Goal: Task Accomplishment & Management: Use online tool/utility

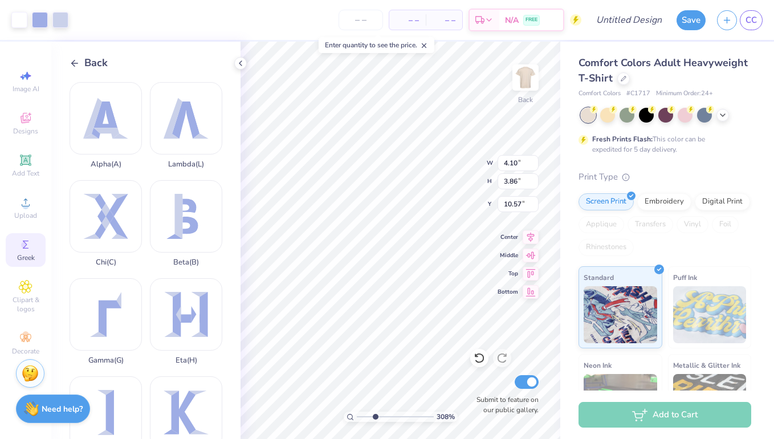
scroll to position [275, 0]
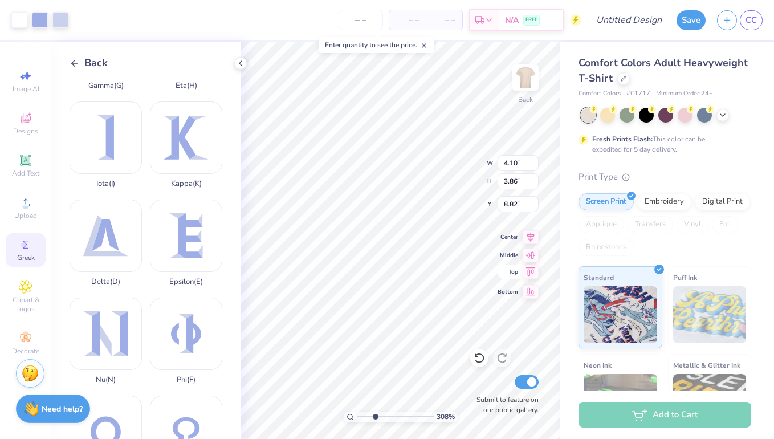
type input "8.29"
type input "3.79"
type input "3.68"
type input "10.01"
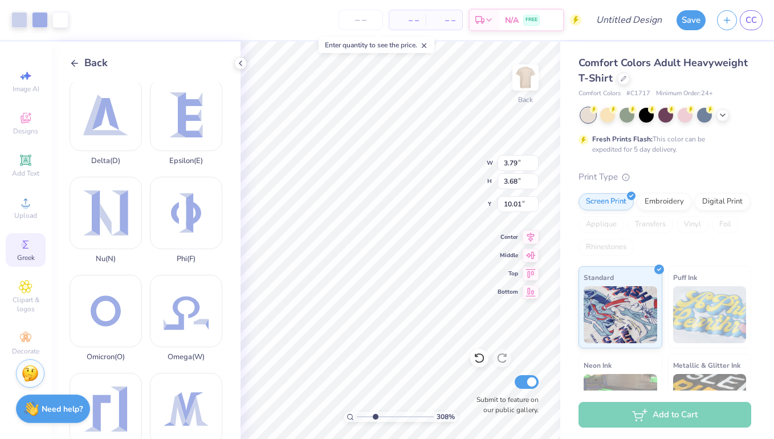
scroll to position [400, 0]
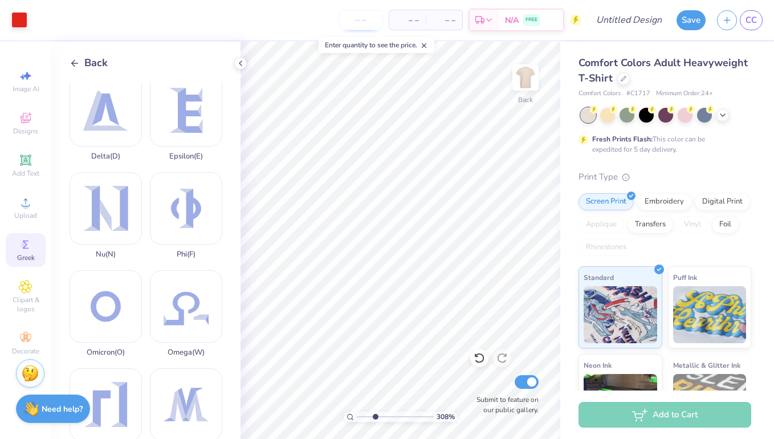
click at [361, 18] on input "number" at bounding box center [360, 20] width 44 height 21
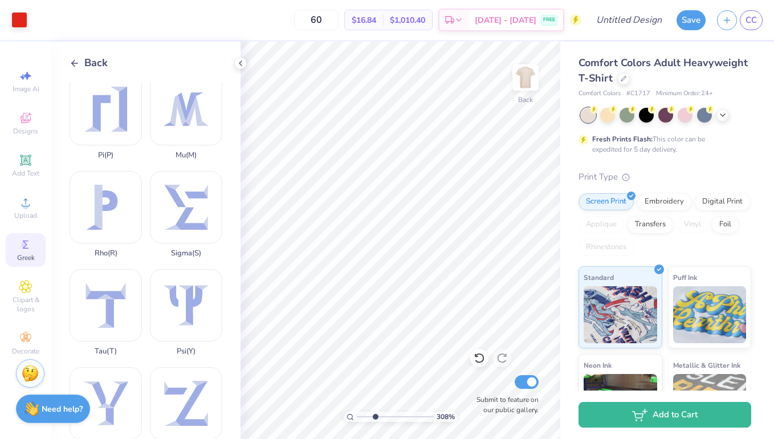
scroll to position [822, 0]
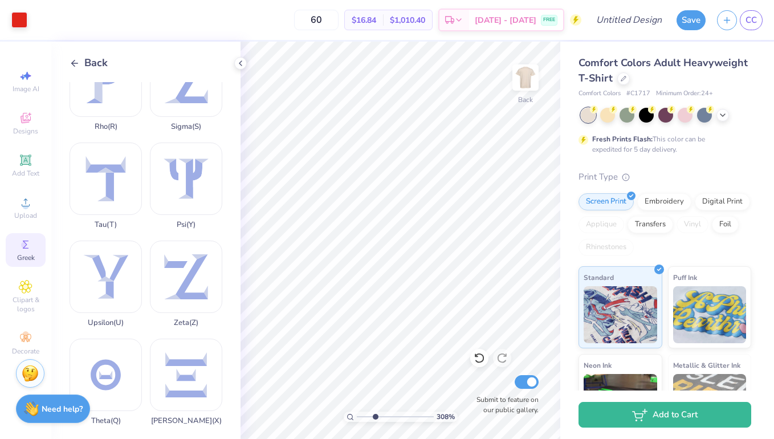
type input "60"
click at [79, 72] on div "Back Alpha ( A ) Lambda ( L ) Chi ( C ) Beta ( B ) Gamma ( G ) Eta ( H ) Iota (…" at bounding box center [145, 240] width 189 height 397
click at [74, 59] on icon at bounding box center [75, 63] width 10 height 10
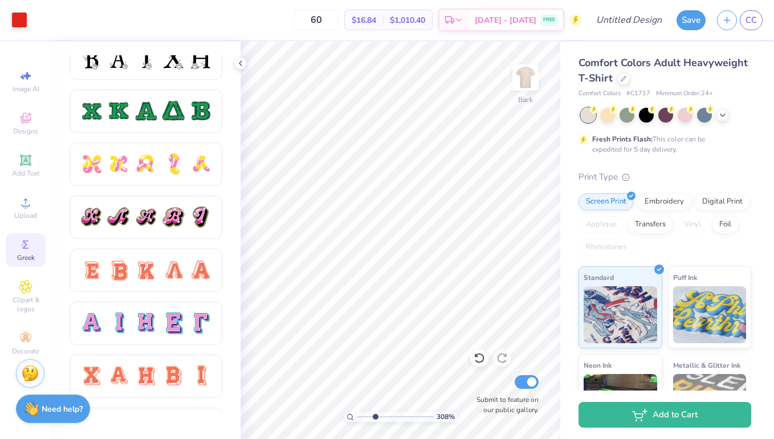
scroll to position [552, 0]
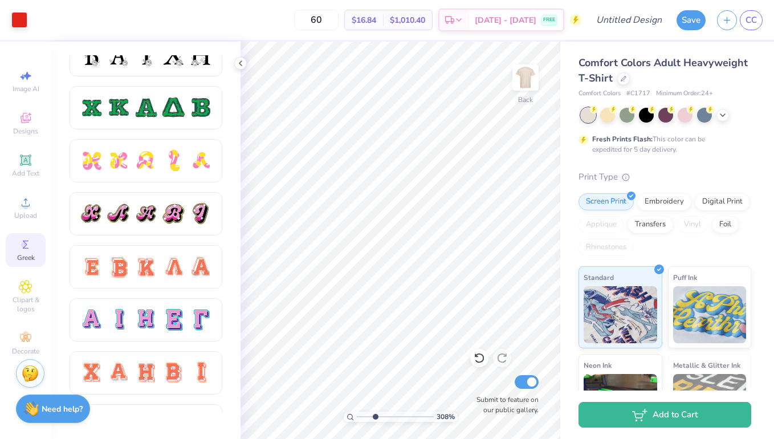
click at [129, 269] on div at bounding box center [119, 267] width 24 height 24
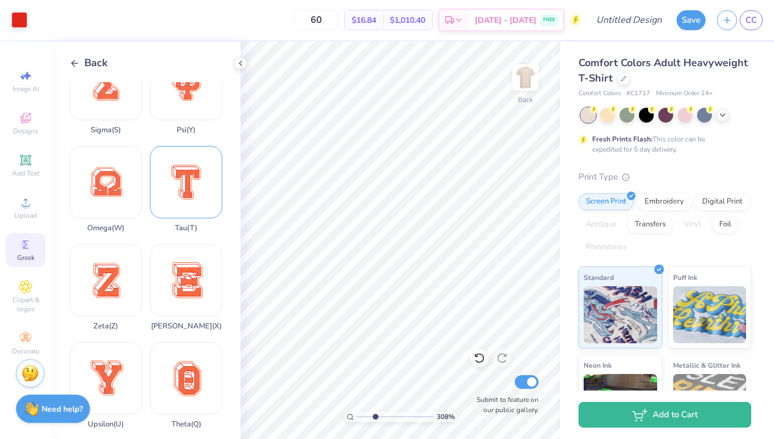
scroll to position [822, 0]
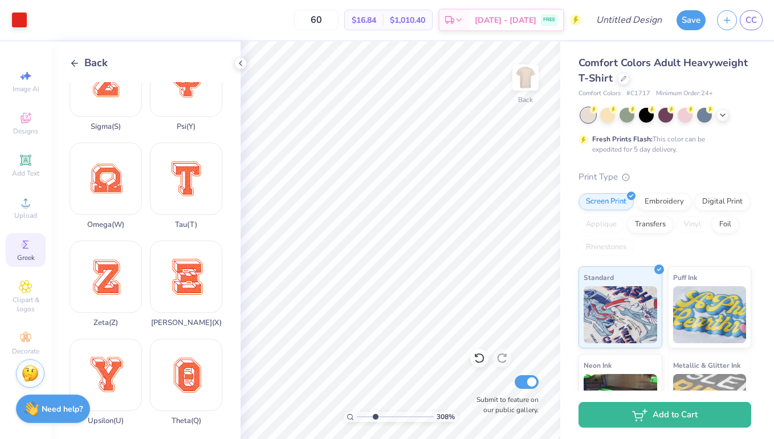
click at [68, 64] on div "Back Epsilon ( E ) Beta ( B ) Kappa ( K ) Lambda ( L ) Alpha ( A ) Chi ( C ) Io…" at bounding box center [145, 240] width 189 height 397
click at [71, 67] on icon at bounding box center [75, 63] width 10 height 10
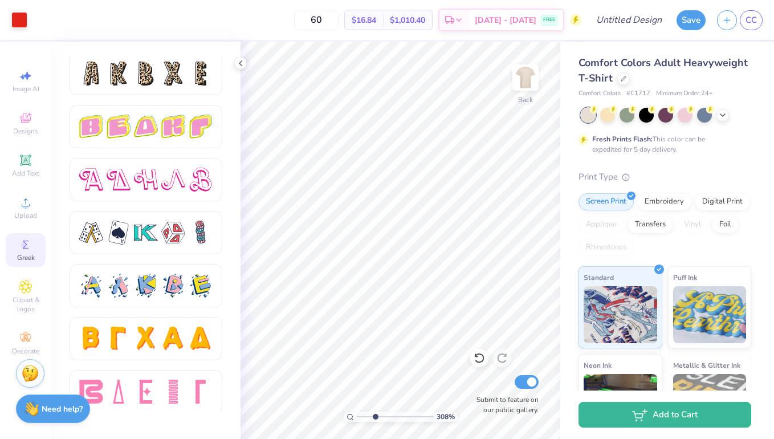
scroll to position [1921, 0]
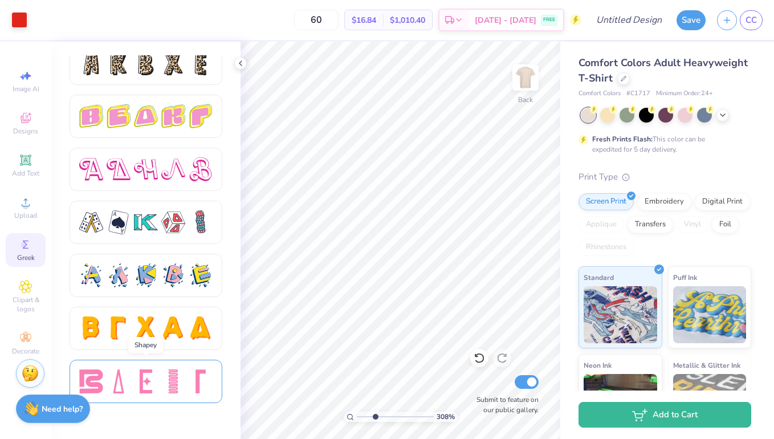
click at [166, 371] on div at bounding box center [173, 381] width 24 height 24
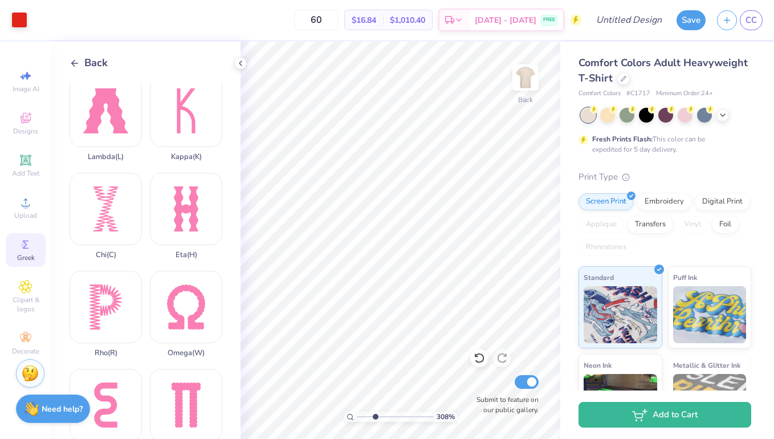
scroll to position [297, 0]
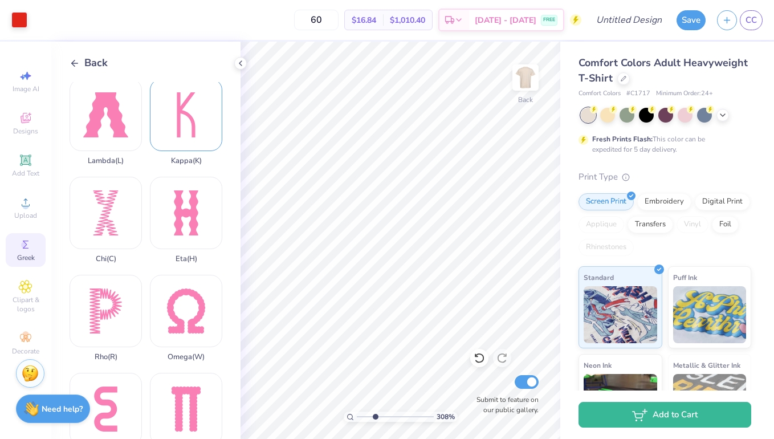
click at [179, 134] on div "Kappa ( K )" at bounding box center [186, 122] width 72 height 87
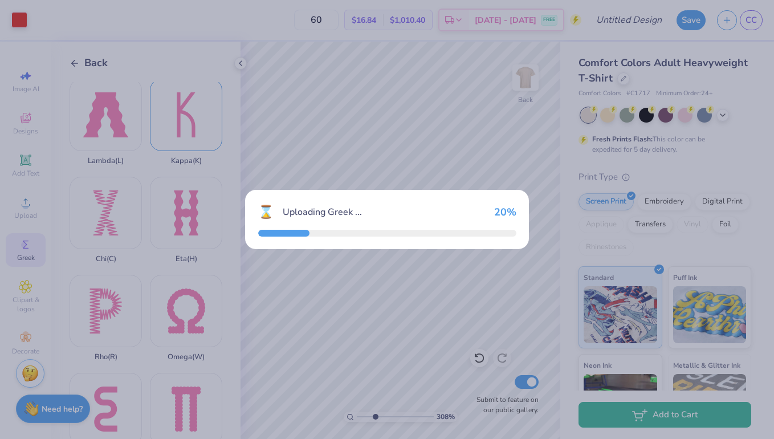
click at [179, 134] on div "⌛ Uploading Greek ... 20 %" at bounding box center [387, 219] width 774 height 439
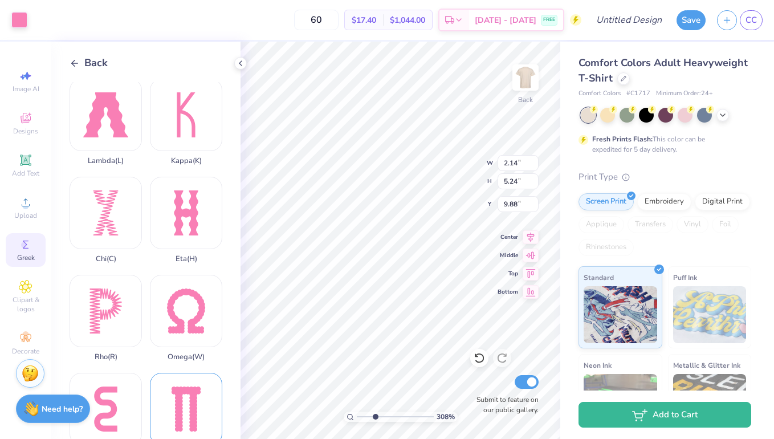
click at [196, 392] on div "Pi ( P )" at bounding box center [186, 416] width 72 height 87
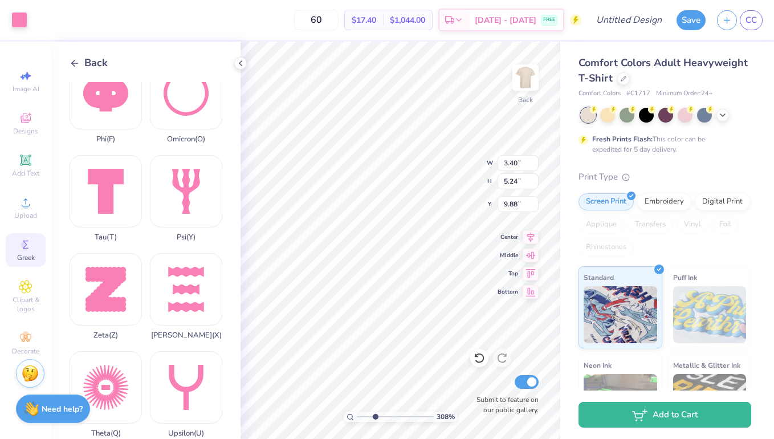
scroll to position [822, 0]
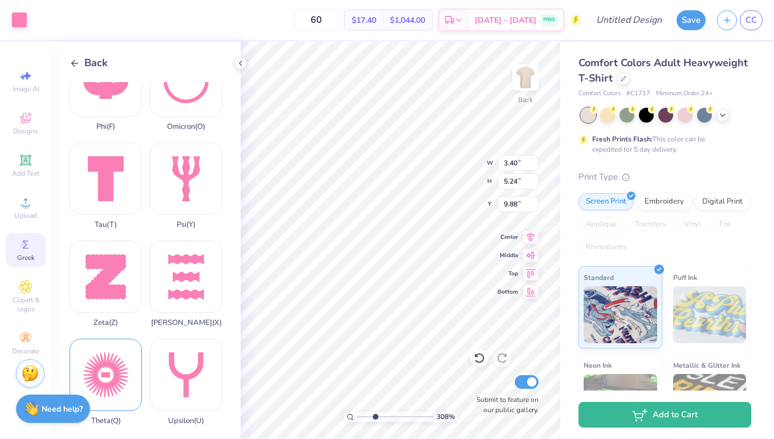
click at [126, 379] on div "Theta ( Q )" at bounding box center [106, 381] width 72 height 87
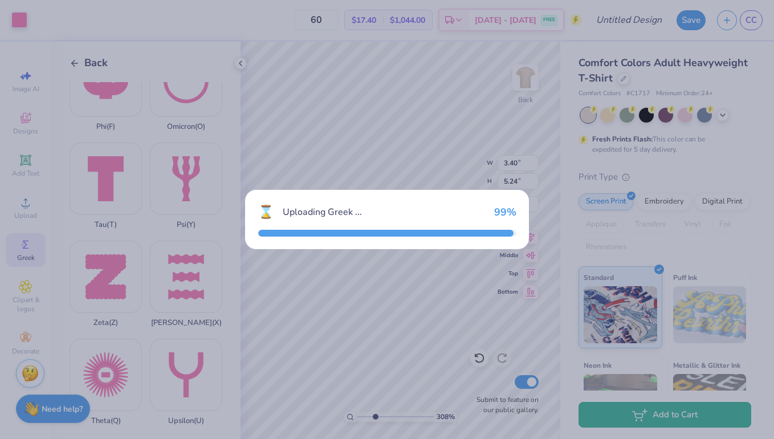
type input "5.23"
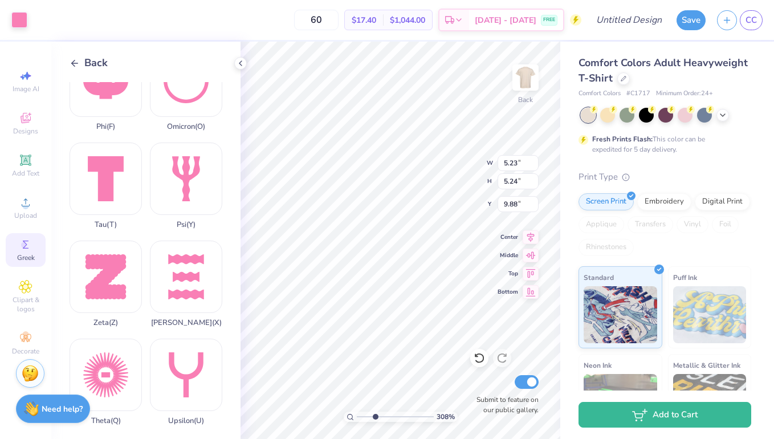
type input "9.58"
drag, startPoint x: 374, startPoint y: 416, endPoint x: 358, endPoint y: 416, distance: 15.4
type input "1"
click at [358, 416] on input "range" at bounding box center [395, 416] width 77 height 10
type input "13.31"
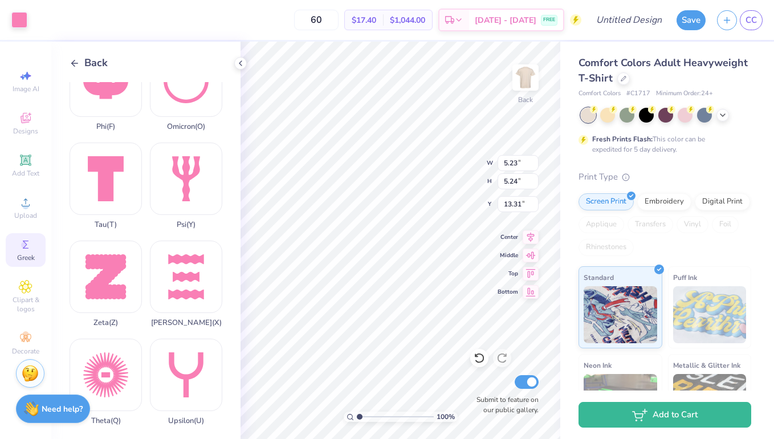
type input "3.40"
type input "14.32"
type input "2.14"
type input "13.92"
type input "3.40"
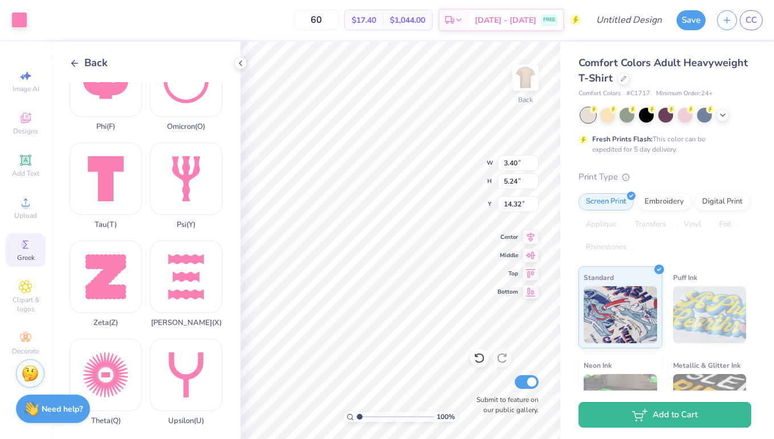
type input "13.92"
type input "5.23"
type input "13.92"
type input "3.40"
type input "17.07"
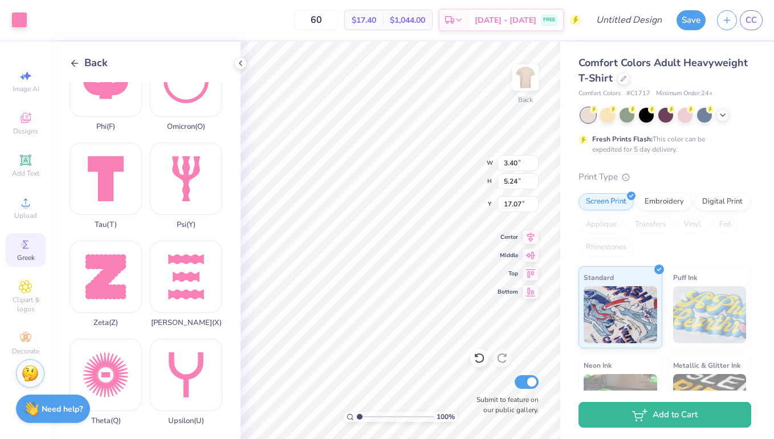
type input "5.23"
type input "13.92"
type input "3.40"
type input "14.19"
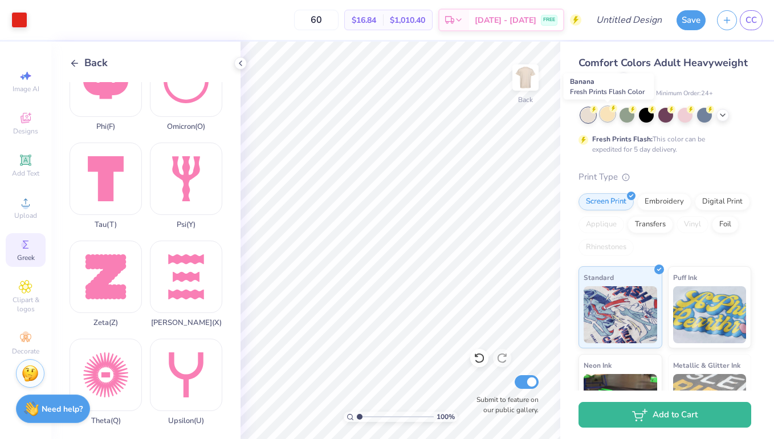
click at [609, 116] on div at bounding box center [607, 114] width 15 height 15
click at [591, 117] on div at bounding box center [588, 115] width 15 height 15
click at [585, 115] on div at bounding box center [588, 115] width 15 height 15
click at [722, 113] on icon at bounding box center [722, 113] width 9 height 9
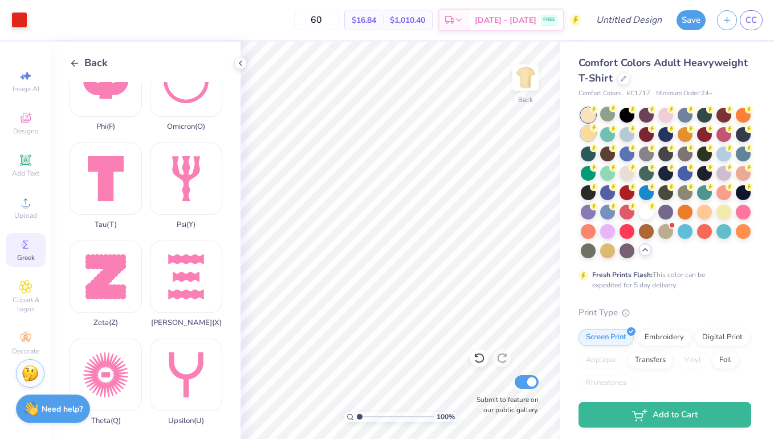
click at [590, 138] on div at bounding box center [588, 133] width 15 height 15
click at [665, 232] on div at bounding box center [665, 230] width 15 height 15
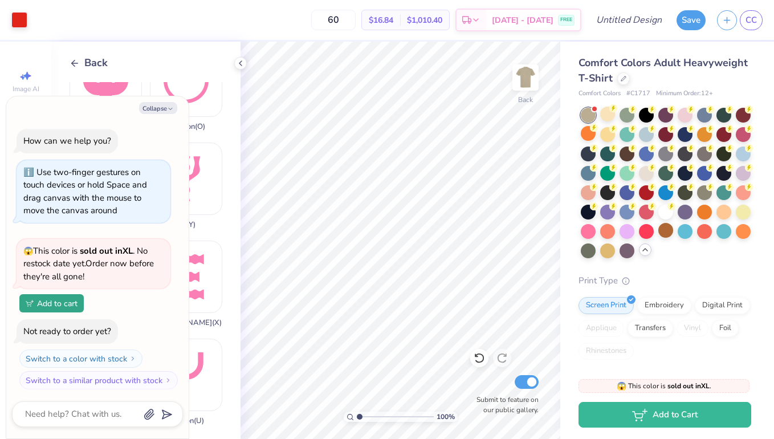
scroll to position [2, 0]
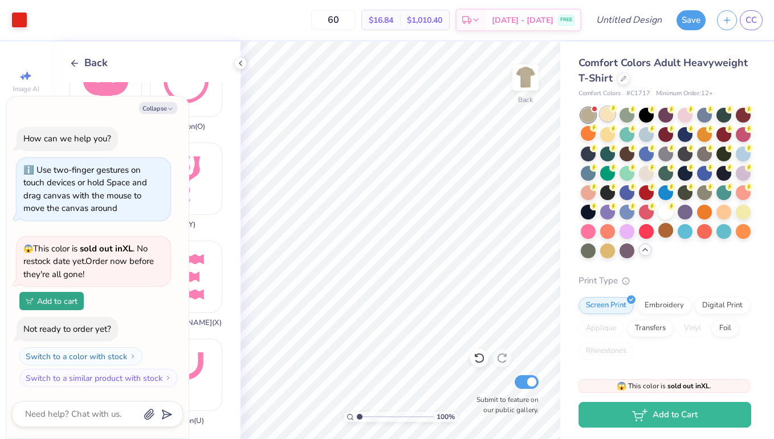
click at [605, 117] on div at bounding box center [607, 114] width 15 height 15
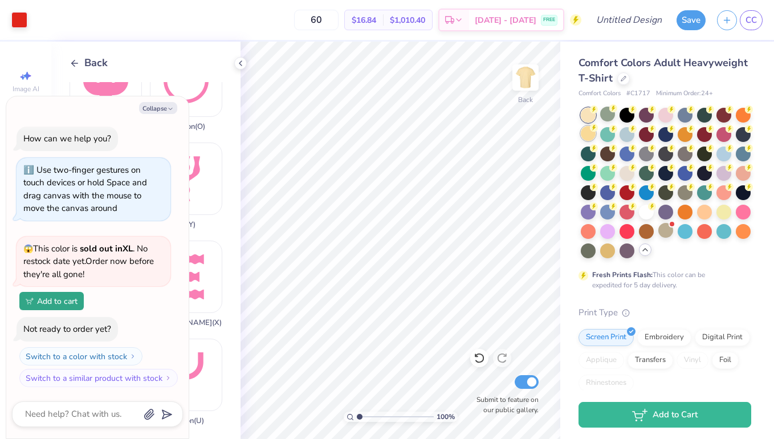
click at [593, 133] on div at bounding box center [588, 133] width 15 height 15
click at [683, 194] on div at bounding box center [684, 191] width 15 height 15
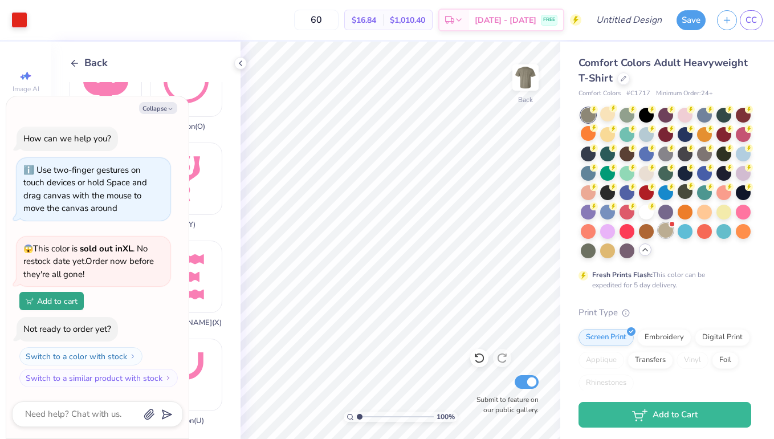
click at [667, 233] on div at bounding box center [665, 230] width 15 height 15
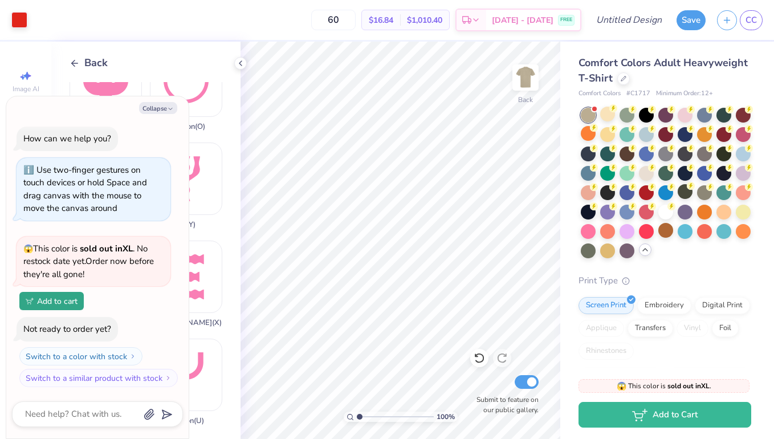
scroll to position [169, 0]
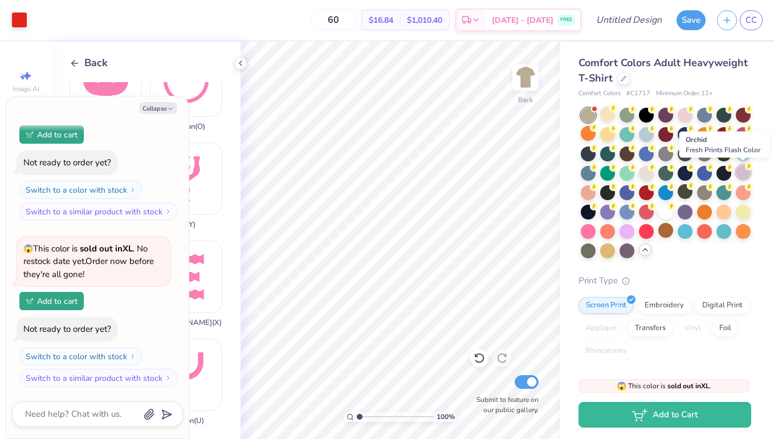
click at [617, 112] on circle at bounding box center [613, 108] width 8 height 8
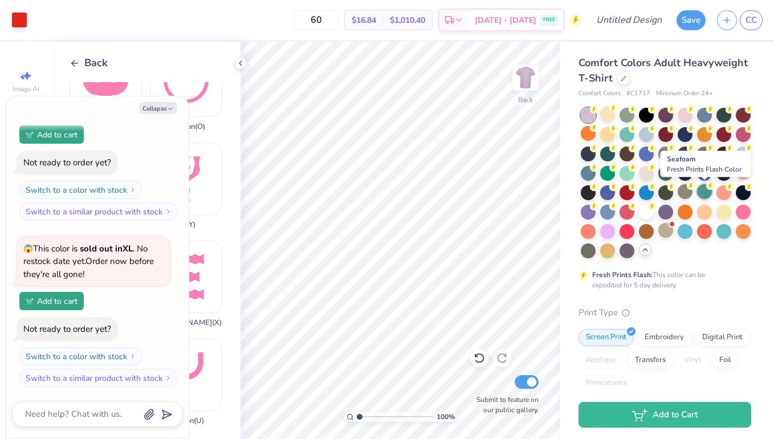
click at [700, 186] on div at bounding box center [704, 191] width 15 height 15
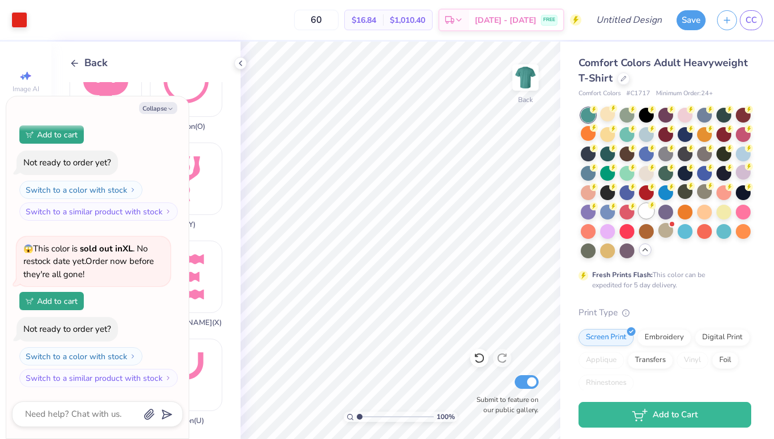
click at [645, 215] on div at bounding box center [646, 210] width 15 height 15
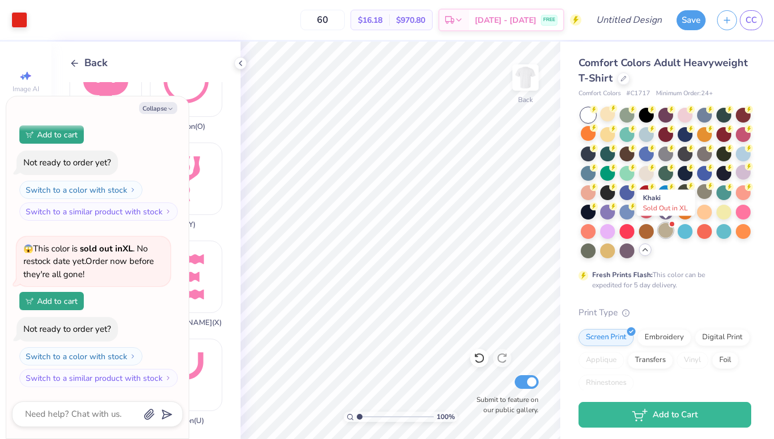
click at [667, 234] on div at bounding box center [665, 230] width 15 height 15
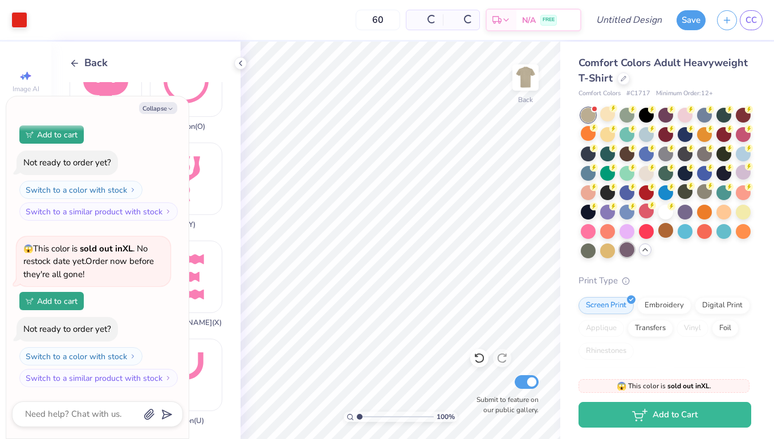
scroll to position [335, 0]
click at [608, 252] on div at bounding box center [607, 249] width 15 height 15
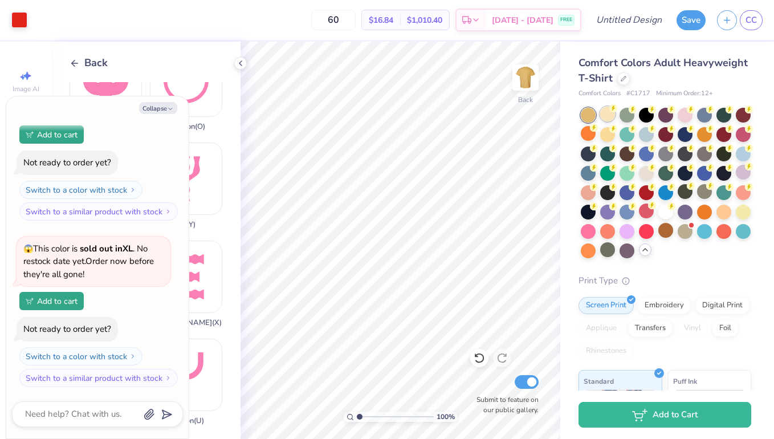
click at [610, 117] on div at bounding box center [607, 114] width 15 height 15
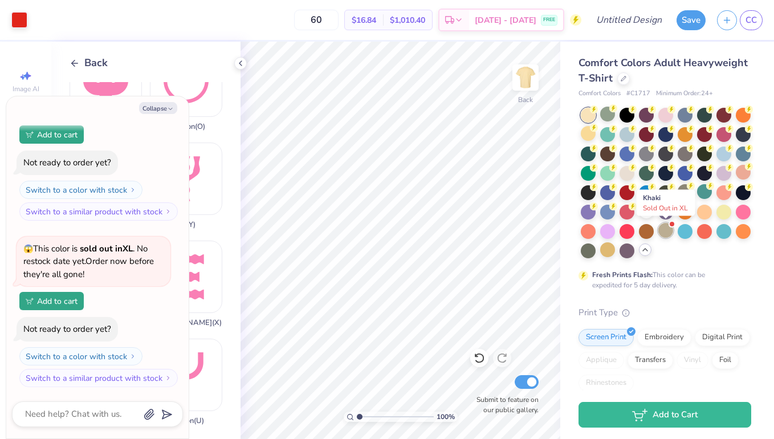
click at [667, 230] on div at bounding box center [665, 230] width 15 height 15
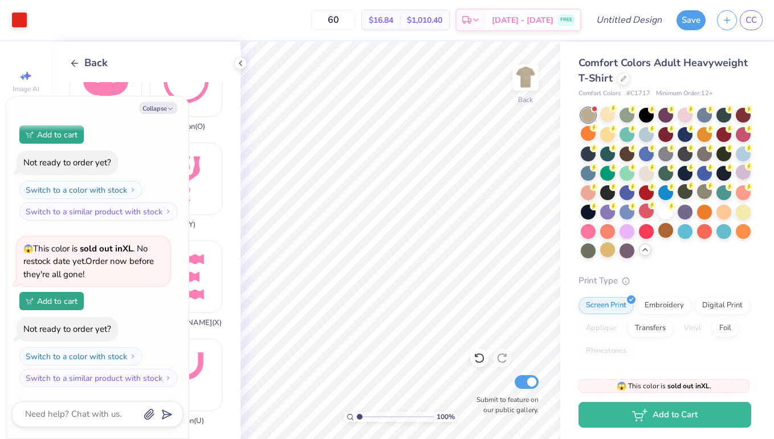
scroll to position [501, 0]
click at [164, 113] on button "Collapse" at bounding box center [158, 108] width 38 height 12
type textarea "x"
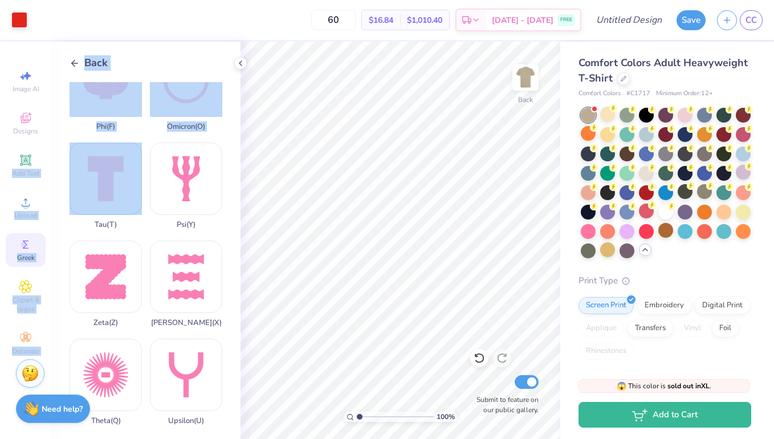
drag, startPoint x: 25, startPoint y: 161, endPoint x: 72, endPoint y: 170, distance: 48.2
click at [73, 169] on div "Art colors 60 $16.84 Per Item $1,010.40 Total Est. Delivery [DATE] - [DATE] FRE…" at bounding box center [387, 219] width 774 height 439
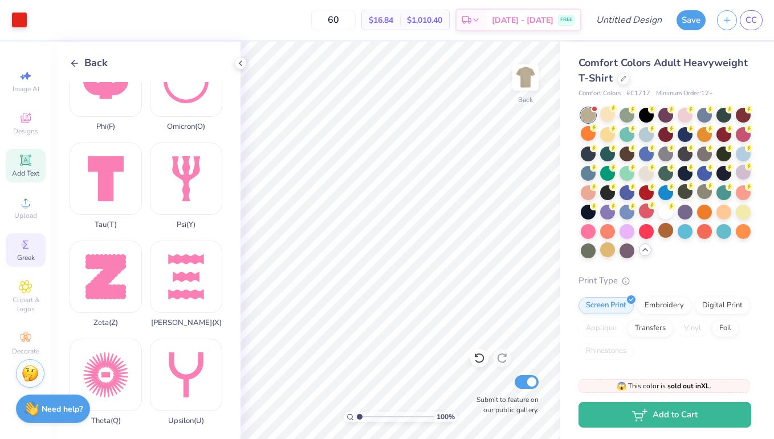
click at [23, 164] on icon at bounding box center [25, 159] width 11 height 11
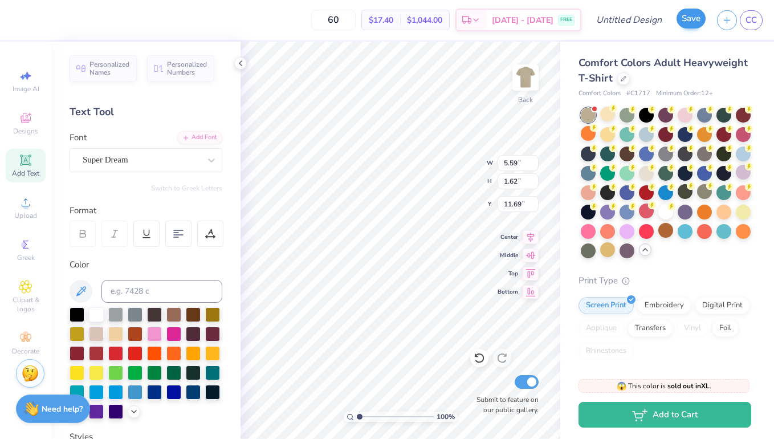
type textarea "K"
type input "6.65"
type input "6.94"
type input "10.48"
paste textarea ")"
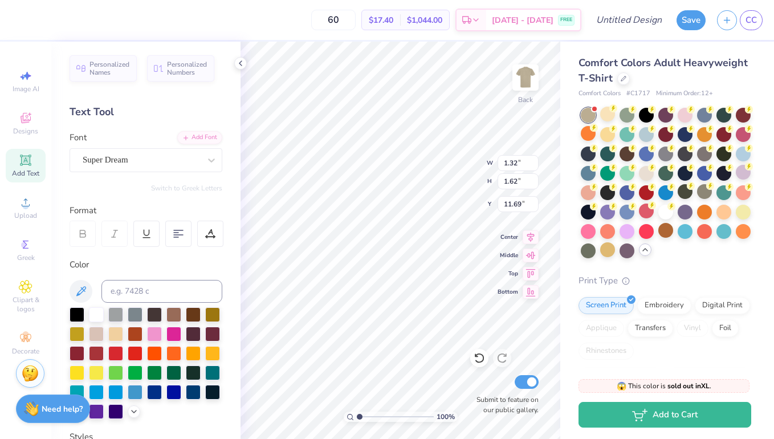
type textarea "K"
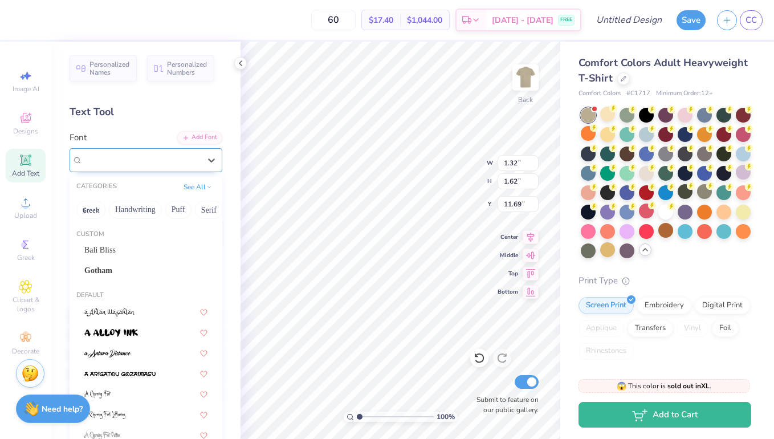
click at [140, 167] on div "Super Dream" at bounding box center [141, 160] width 120 height 18
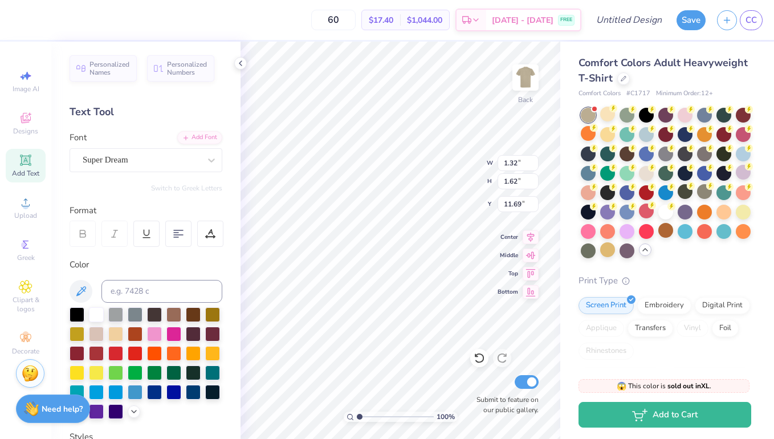
click at [210, 193] on div "Personalized Names Personalized Numbers Text Tool Add Font Font Super Dream Swi…" at bounding box center [145, 240] width 189 height 397
click at [199, 167] on div at bounding box center [141, 159] width 117 height 15
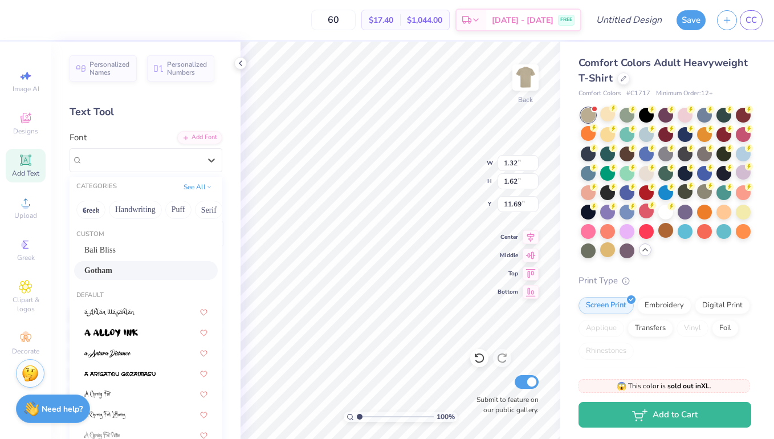
scroll to position [5, 0]
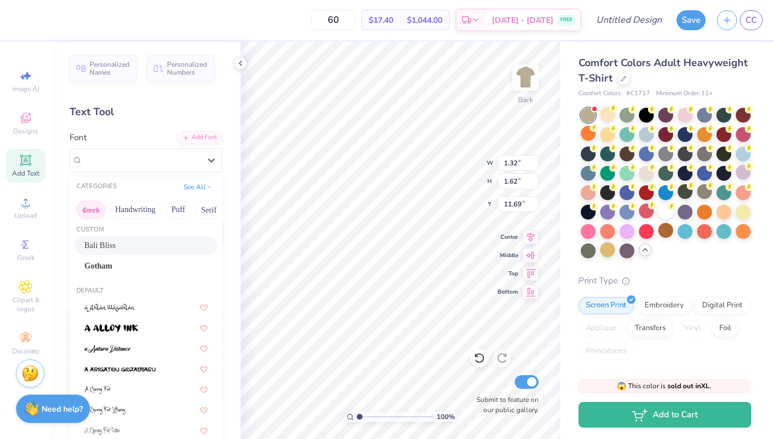
click at [96, 210] on button "Greek" at bounding box center [90, 210] width 29 height 18
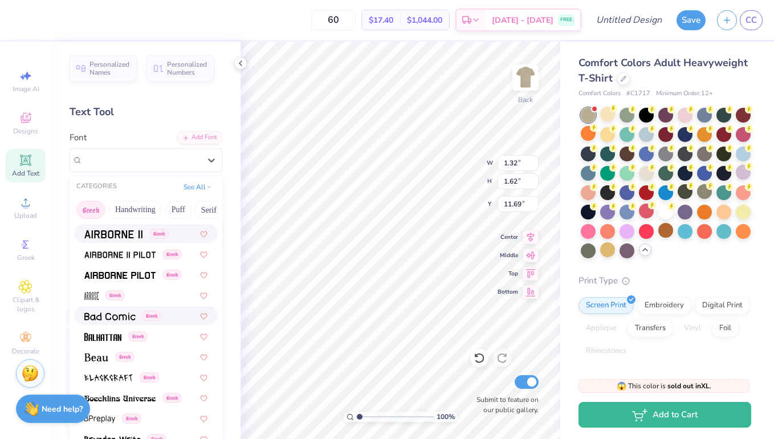
scroll to position [34, 0]
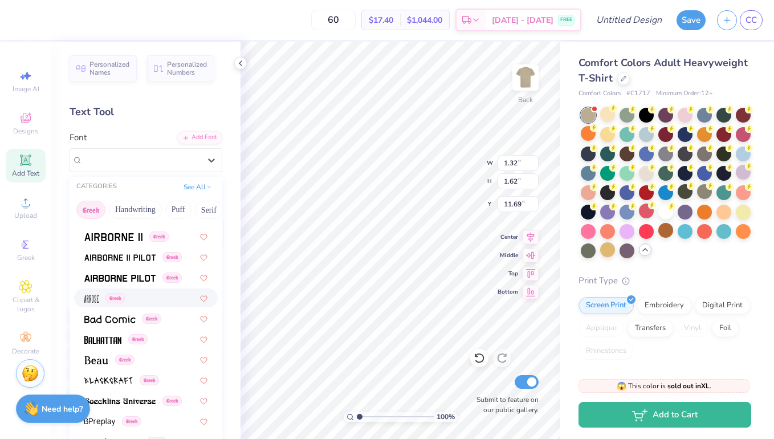
click at [133, 295] on div "Greek" at bounding box center [145, 298] width 123 height 12
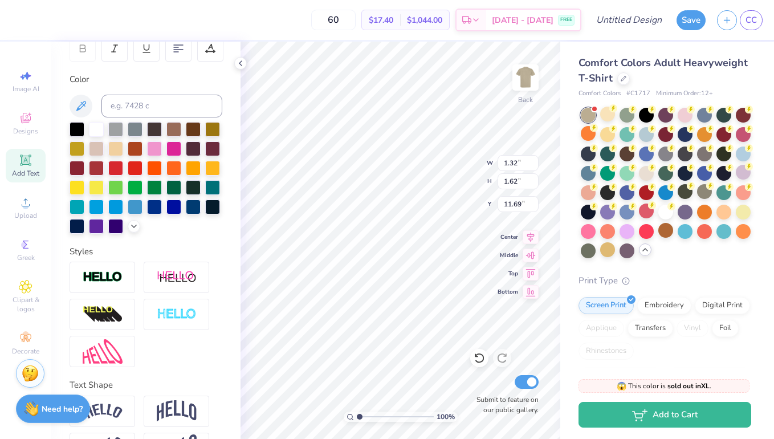
scroll to position [223, 0]
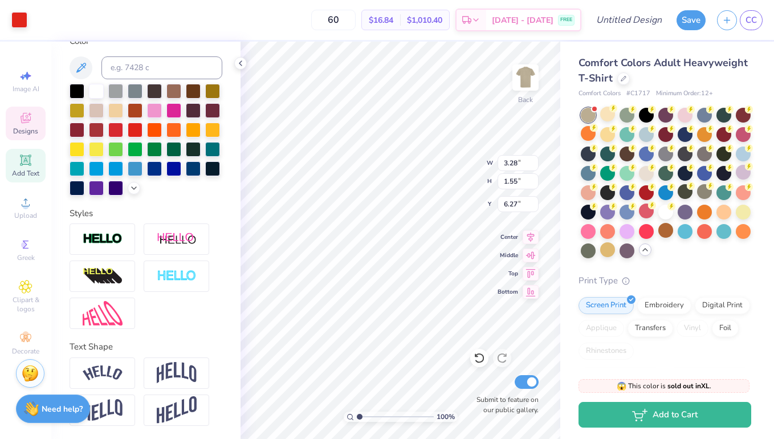
type input "6.01"
type input "6.49"
type input "6.77"
type input "3.52"
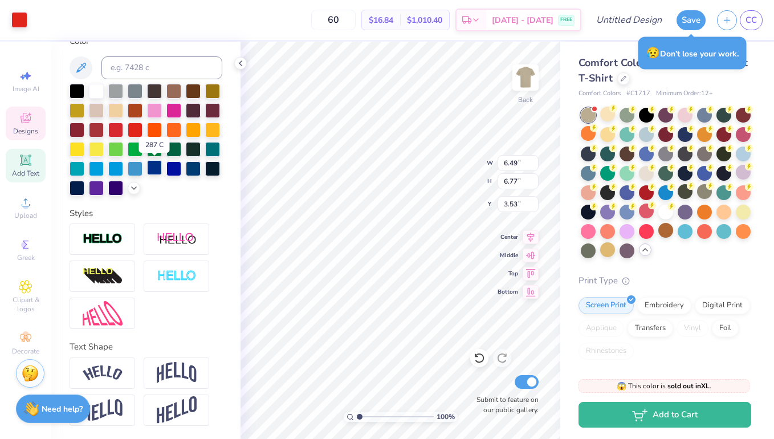
click at [151, 171] on div at bounding box center [154, 167] width 15 height 15
click at [156, 168] on div at bounding box center [154, 167] width 15 height 15
click at [174, 170] on div at bounding box center [173, 167] width 15 height 15
click at [175, 169] on div at bounding box center [173, 167] width 15 height 15
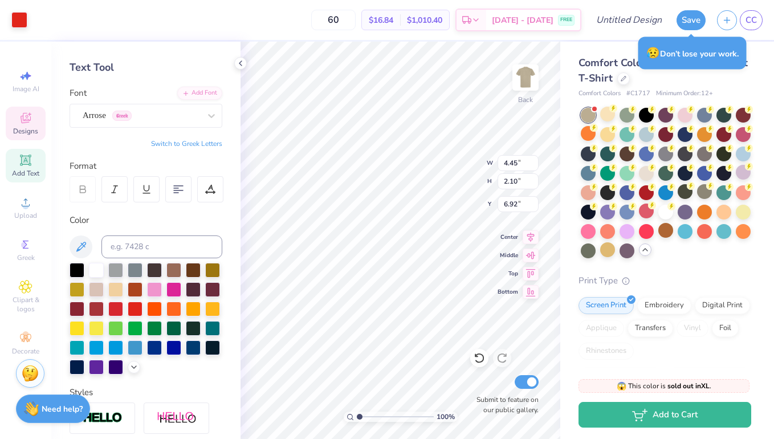
scroll to position [52, 0]
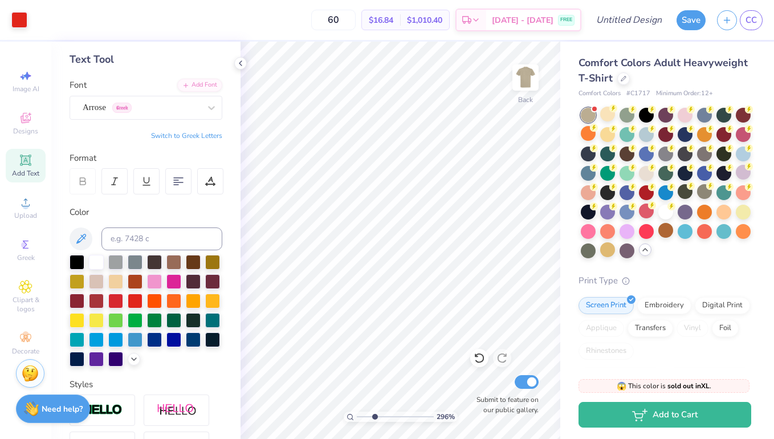
drag, startPoint x: 359, startPoint y: 415, endPoint x: 374, endPoint y: 415, distance: 14.8
type input "2.96"
click at [374, 415] on input "range" at bounding box center [395, 416] width 77 height 10
click at [135, 301] on div at bounding box center [135, 299] width 15 height 15
click at [171, 275] on div at bounding box center [173, 280] width 15 height 15
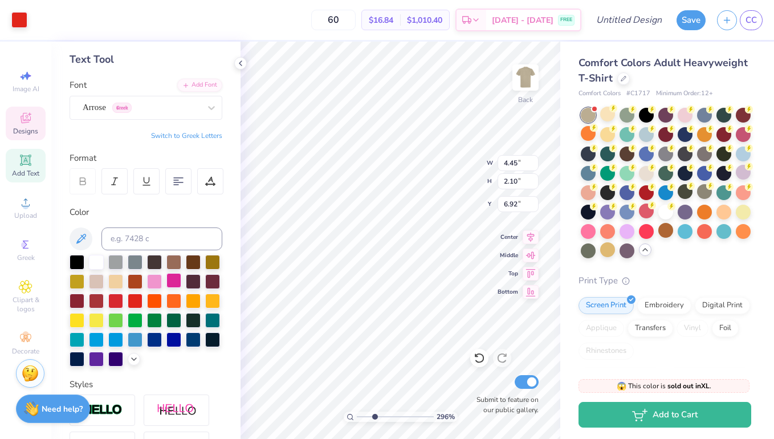
click at [169, 280] on div at bounding box center [173, 280] width 15 height 15
type input "6.49"
type input "6.77"
type input "3.53"
click at [584, 248] on div at bounding box center [588, 249] width 15 height 15
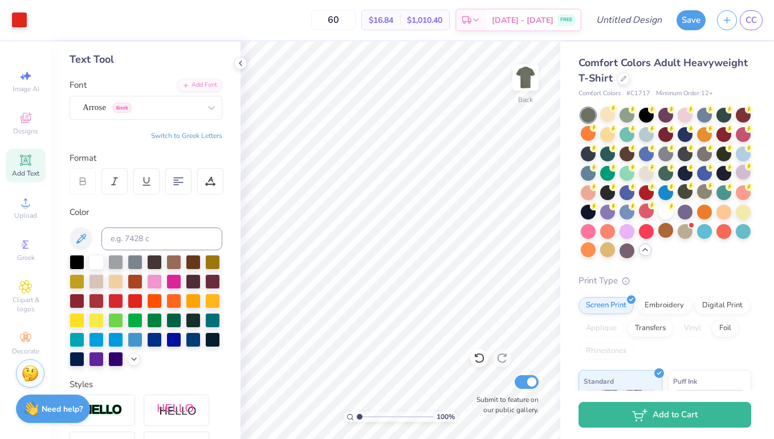
drag, startPoint x: 374, startPoint y: 416, endPoint x: 359, endPoint y: 416, distance: 14.8
type input "1"
click at [359, 416] on input "range" at bounding box center [395, 416] width 77 height 10
click at [628, 199] on div at bounding box center [626, 191] width 15 height 15
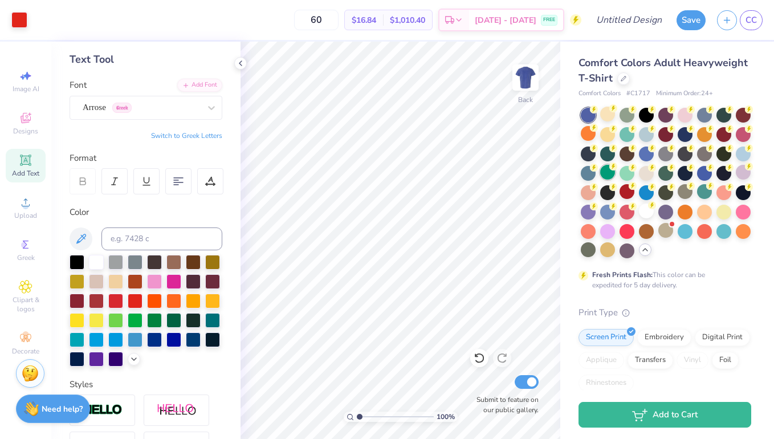
click at [611, 174] on div at bounding box center [607, 172] width 15 height 15
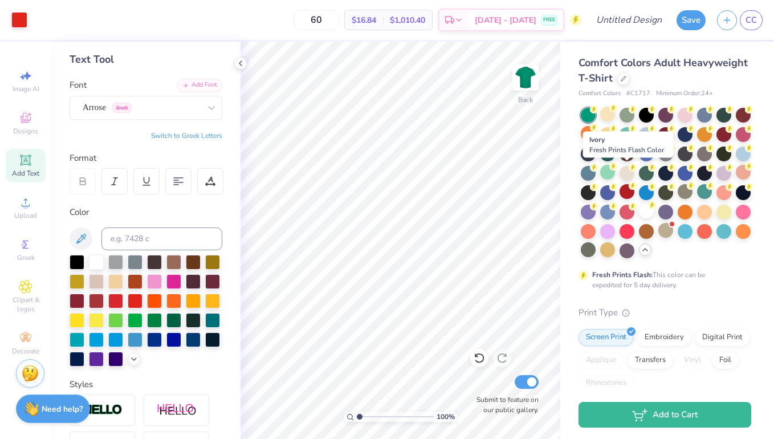
click at [624, 174] on div at bounding box center [626, 173] width 15 height 15
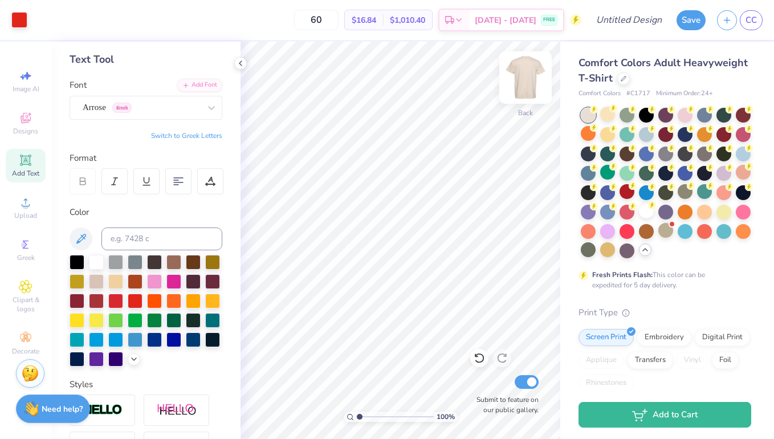
click at [526, 80] on img at bounding box center [526, 78] width 46 height 46
click at [522, 89] on img at bounding box center [526, 78] width 46 height 46
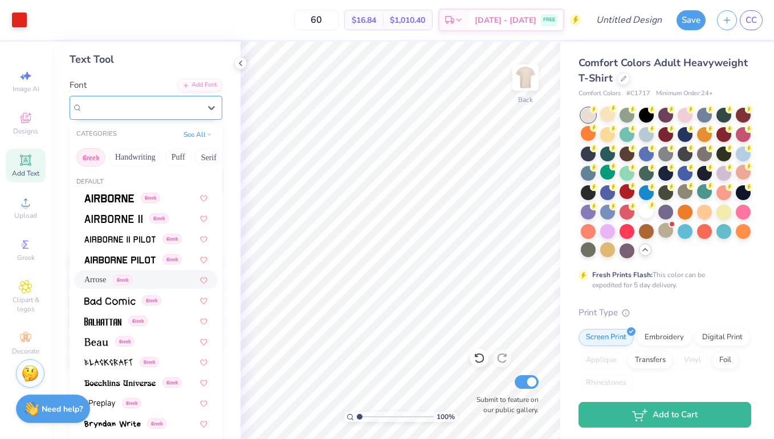
click at [194, 111] on div "Arrose Greek" at bounding box center [141, 108] width 120 height 18
click at [191, 136] on button "See All" at bounding box center [197, 133] width 35 height 11
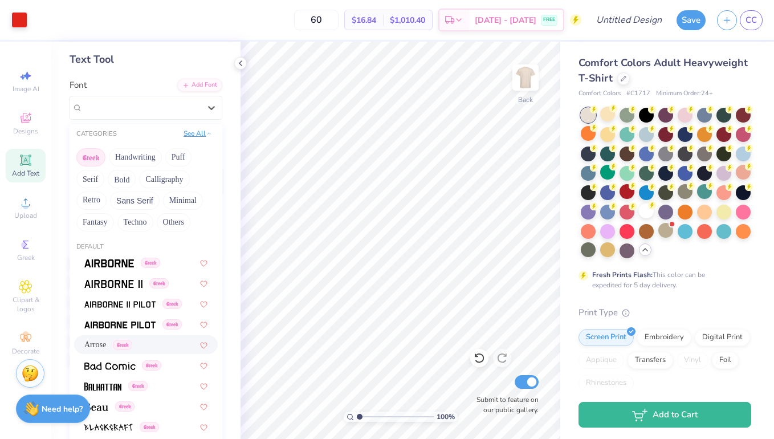
click at [191, 136] on button "See All" at bounding box center [197, 133] width 35 height 11
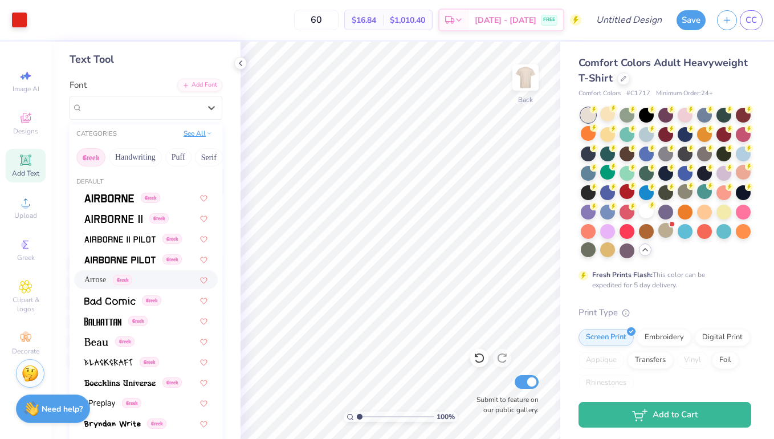
click at [191, 136] on button "See All" at bounding box center [197, 133] width 35 height 11
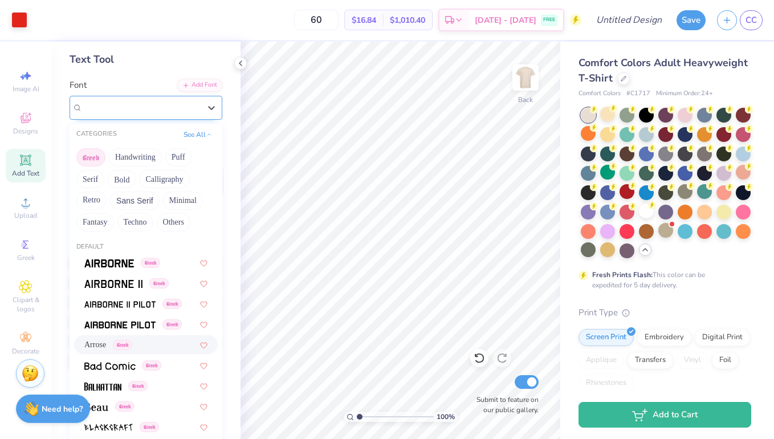
click at [197, 106] on div "Arrose Greek" at bounding box center [141, 107] width 117 height 13
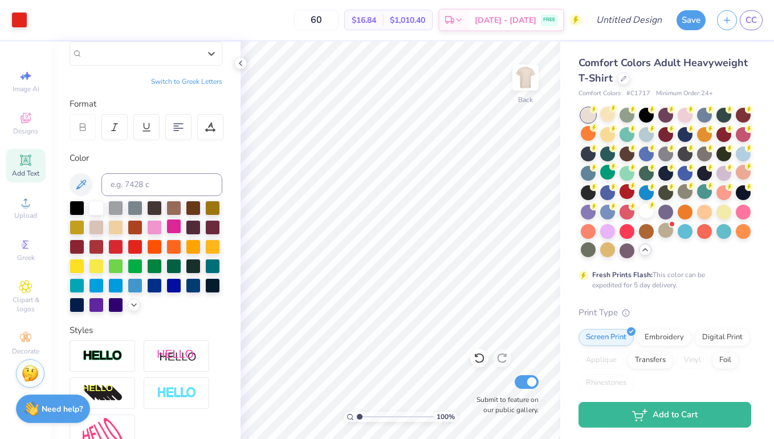
scroll to position [223, 0]
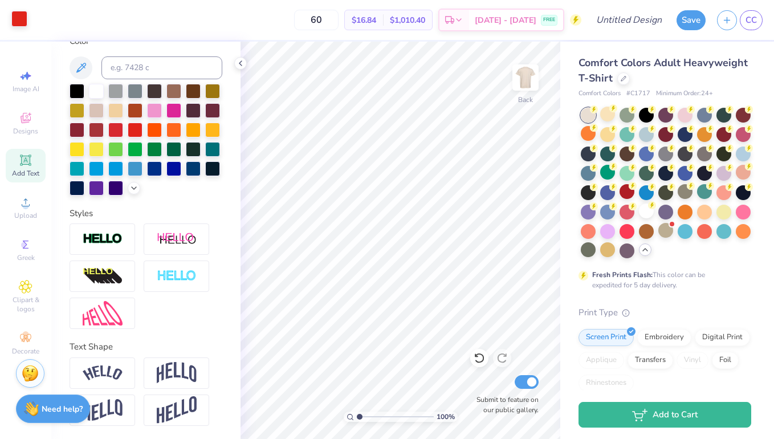
click at [21, 26] on div at bounding box center [19, 19] width 16 height 16
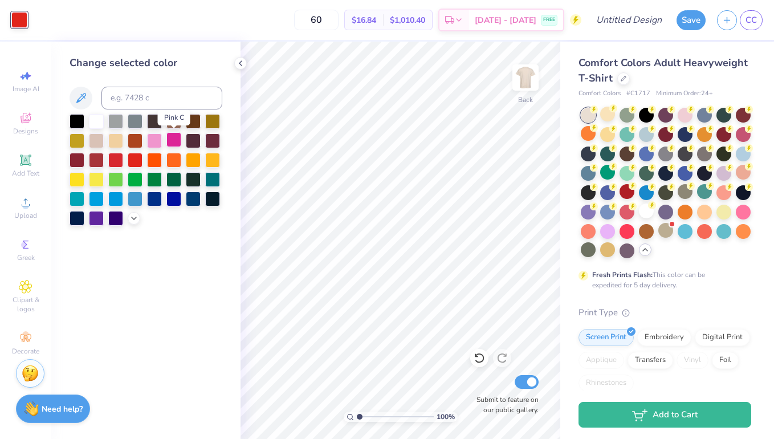
click at [173, 143] on div at bounding box center [173, 139] width 15 height 15
click at [89, 202] on div at bounding box center [96, 197] width 15 height 15
click at [171, 199] on div at bounding box center [173, 197] width 15 height 15
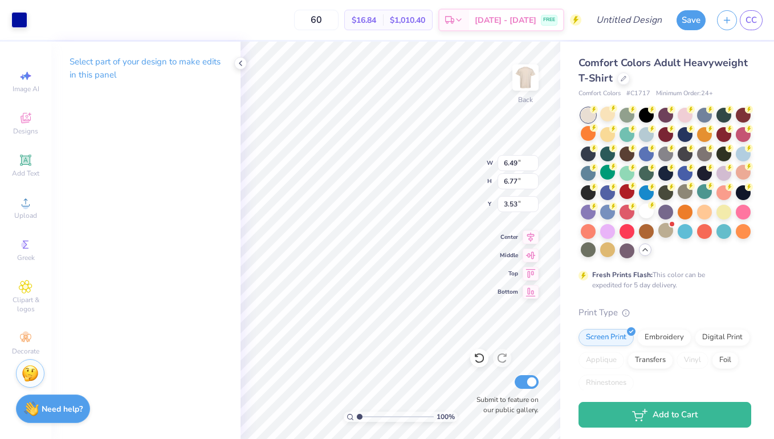
type input "3.82"
type input "7.32"
type input "7.65"
type input "3.76"
click at [533, 72] on img at bounding box center [526, 78] width 46 height 46
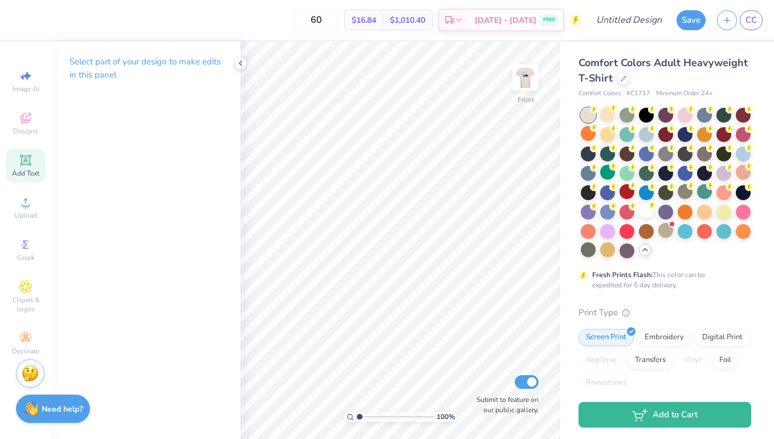
click at [29, 173] on span "Add Text" at bounding box center [25, 173] width 27 height 9
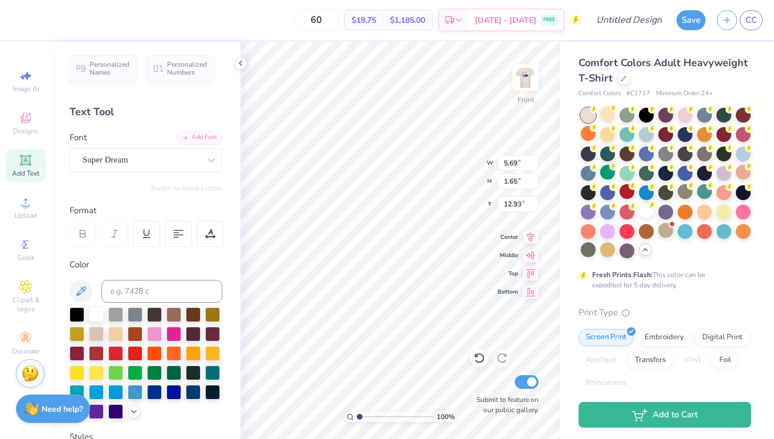
type input "5.28"
type textarea "THE LAMBDA TOUR"
click at [529, 242] on div "100 % Front W 5.69 5.69 " H 1.65 1.65 " Y 5.28 5.28 " Center Middle Top Bottom …" at bounding box center [400, 240] width 320 height 397
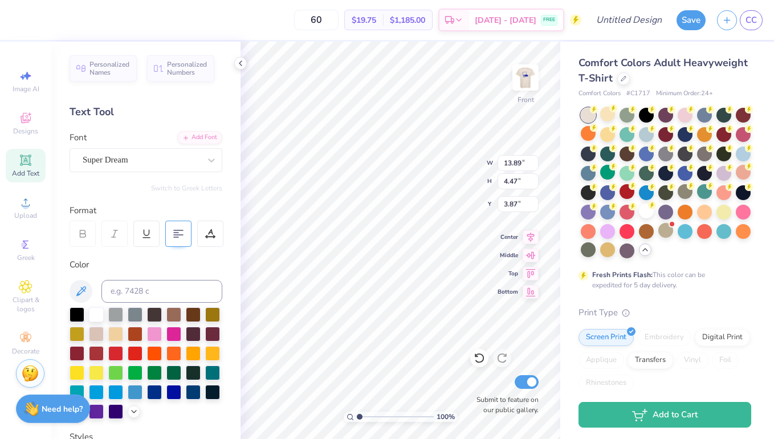
click at [175, 226] on div at bounding box center [178, 233] width 26 height 26
type input "4.61"
click at [171, 391] on div at bounding box center [173, 390] width 15 height 15
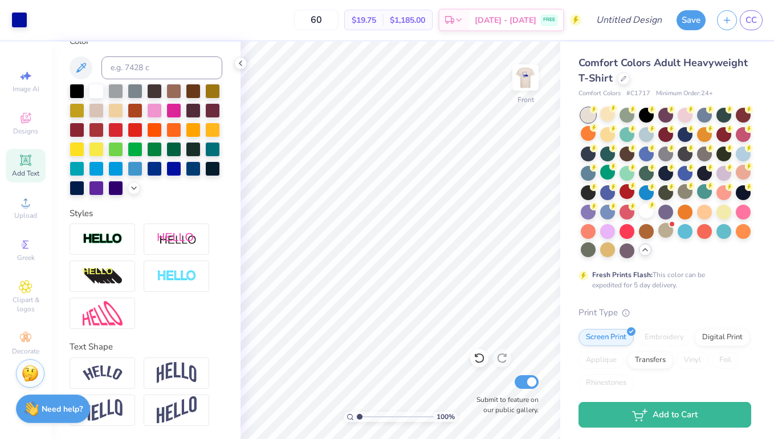
scroll to position [223, 0]
click at [27, 126] on span "Designs" at bounding box center [25, 130] width 25 height 9
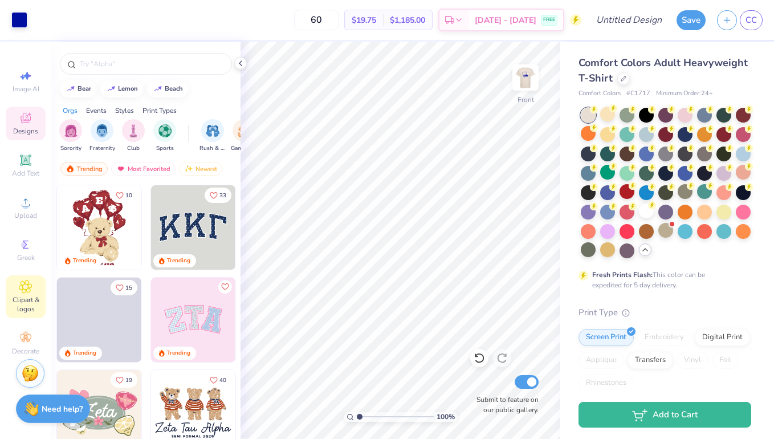
click at [32, 292] on icon at bounding box center [25, 287] width 13 height 14
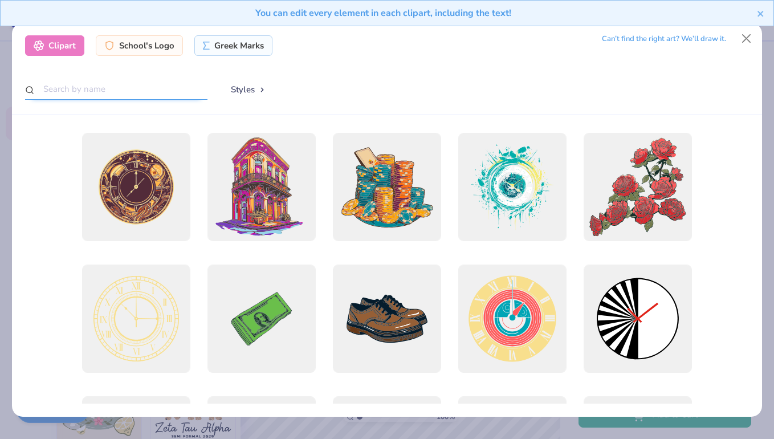
click at [162, 84] on input "text" at bounding box center [116, 89] width 182 height 21
click at [226, 47] on div "Greek Marks" at bounding box center [233, 44] width 78 height 21
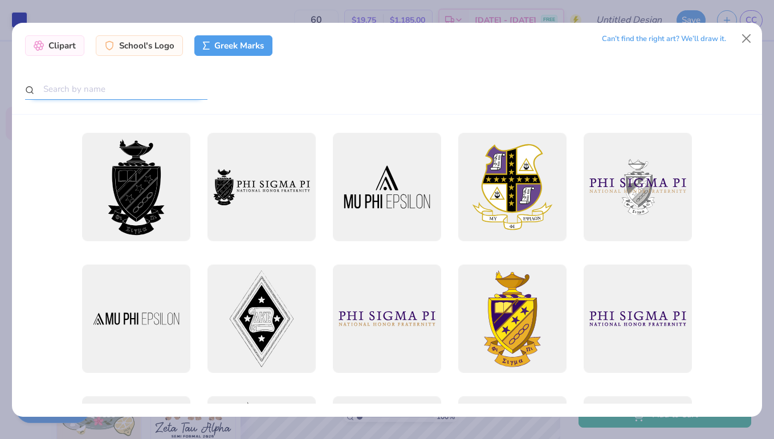
click at [151, 89] on input "text" at bounding box center [116, 89] width 182 height 21
click at [70, 46] on div "Clipart" at bounding box center [54, 44] width 59 height 21
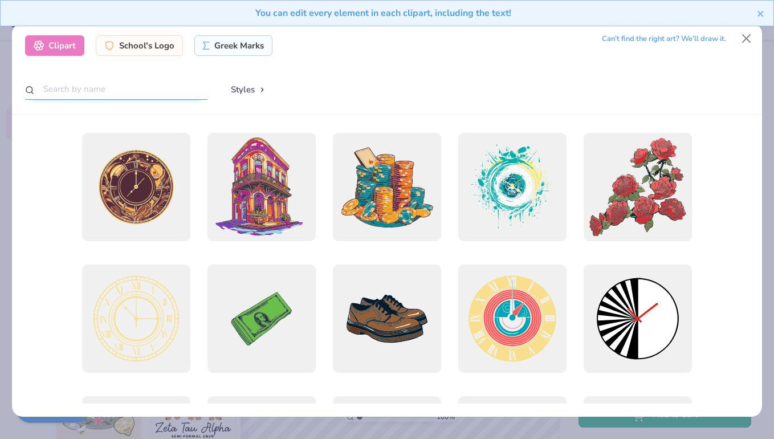
click at [101, 84] on input "text" at bounding box center [116, 89] width 182 height 21
type input "STAR"
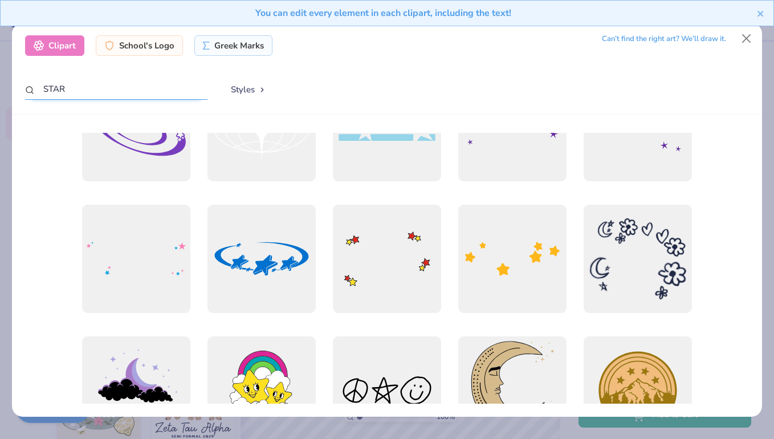
scroll to position [1379, 0]
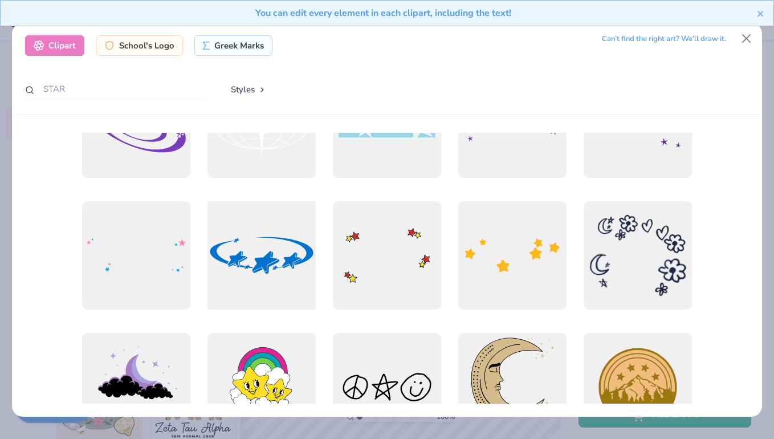
click at [288, 273] on div at bounding box center [261, 255] width 119 height 119
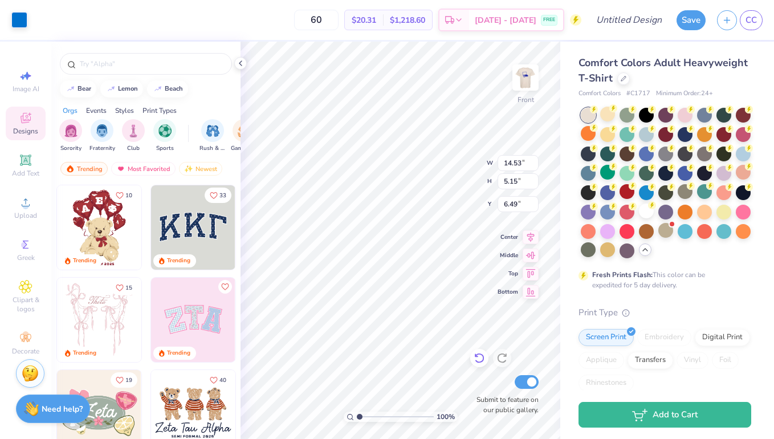
type input "6.49"
type input "6.84"
click at [40, 27] on div at bounding box center [40, 19] width 16 height 16
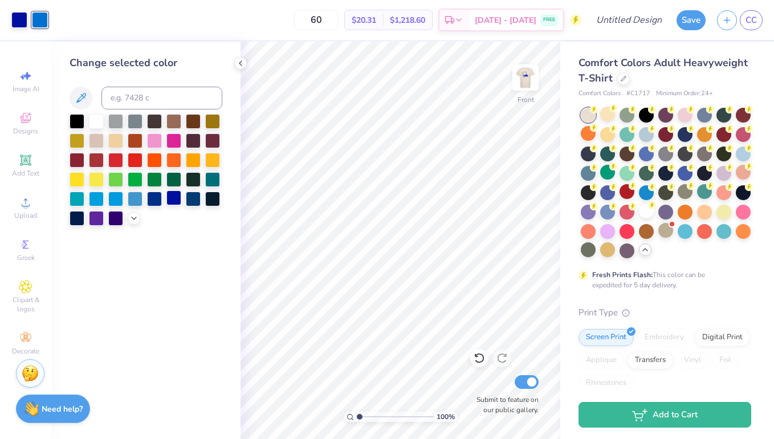
click at [173, 205] on div at bounding box center [173, 197] width 15 height 15
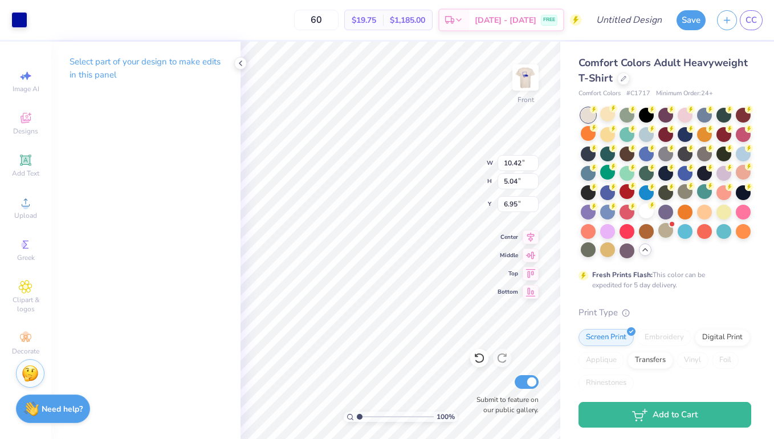
type input "10.34"
type input "5.95"
type input "6.17"
type input "10.42"
type input "5.04"
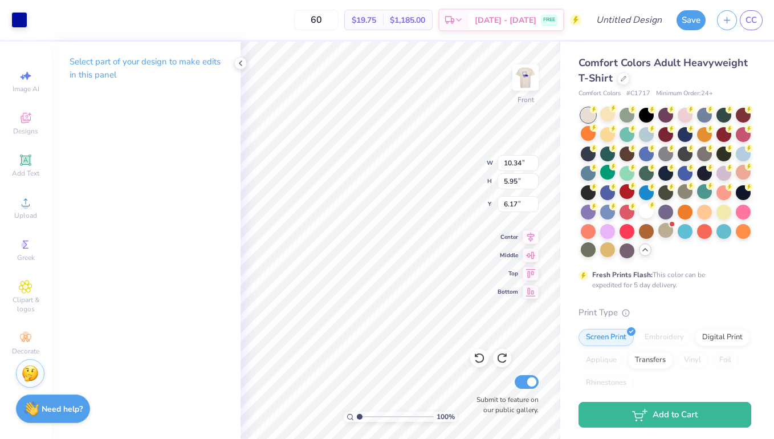
type input "6.95"
type input "10.42"
type input "5.04"
type input "6.95"
type input "4.62"
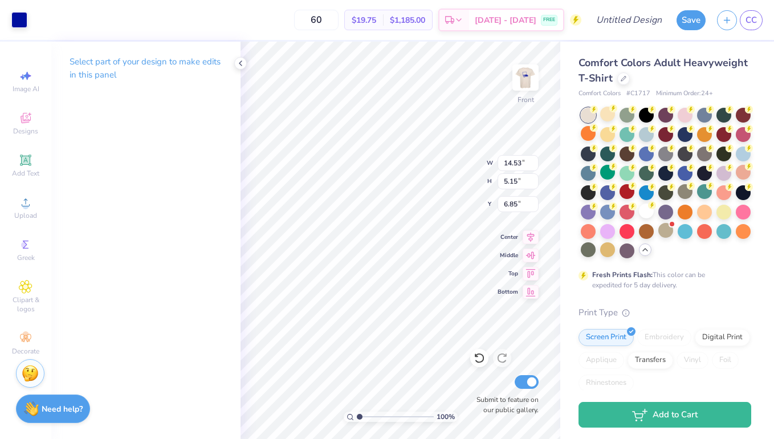
type input "14.32"
type input "5.65"
type input "6.26"
type input "13.89"
type input "4.47"
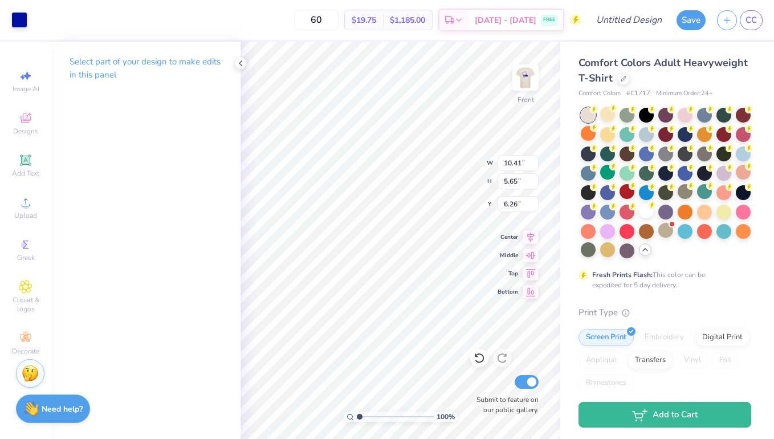
type input "4.62"
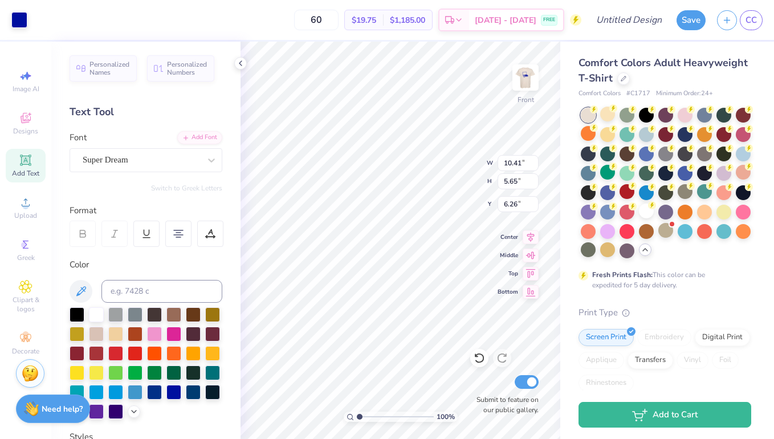
type input "13.89"
type input "4.47"
type input "4.62"
type input "10.41"
type input "5.65"
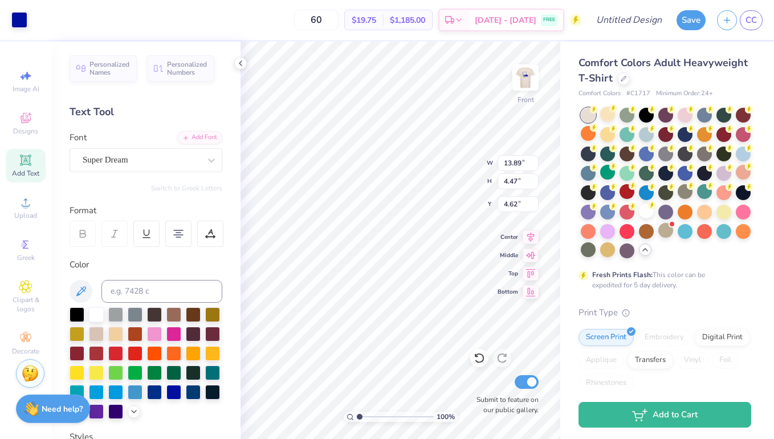
type input "6.26"
click at [191, 164] on div "Super Dream" at bounding box center [141, 160] width 120 height 18
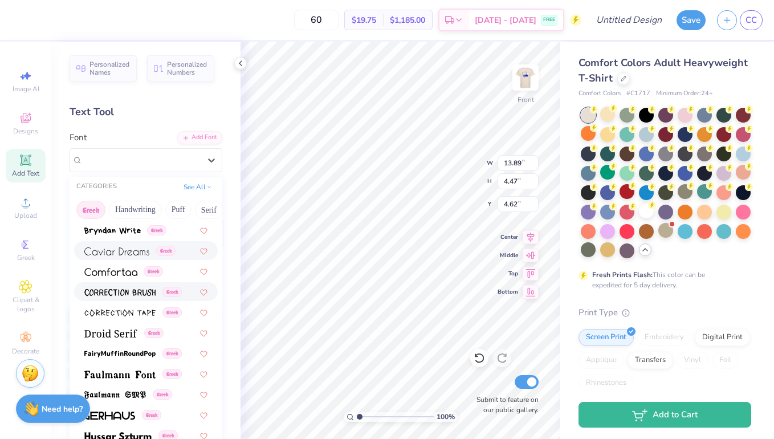
scroll to position [254, 0]
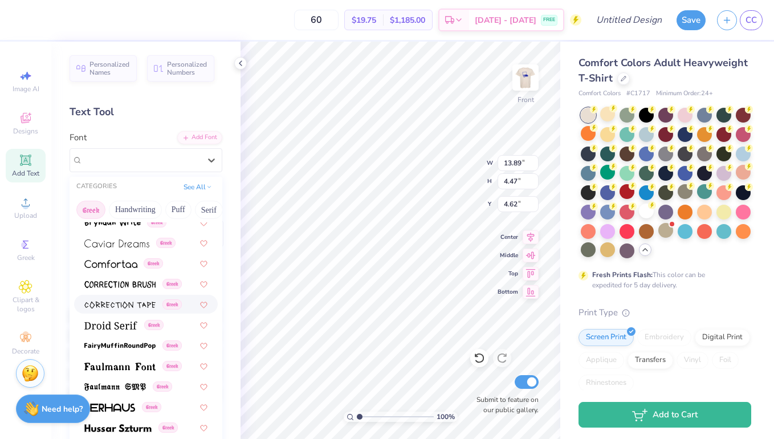
click at [149, 303] on img at bounding box center [119, 305] width 71 height 8
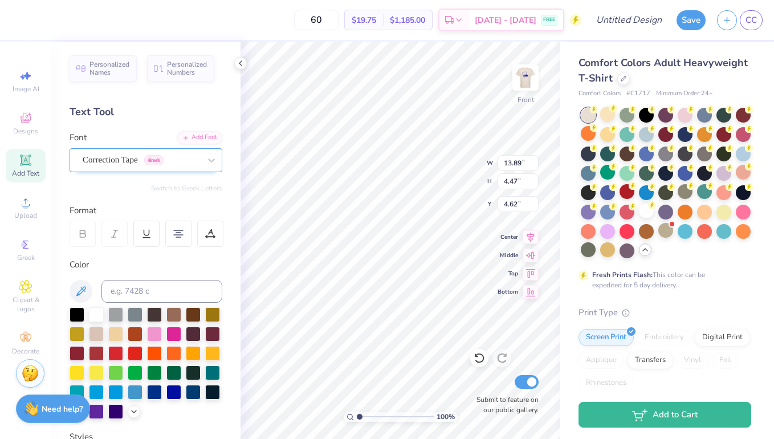
click at [136, 165] on div "Correction Tape Greek" at bounding box center [141, 160] width 120 height 18
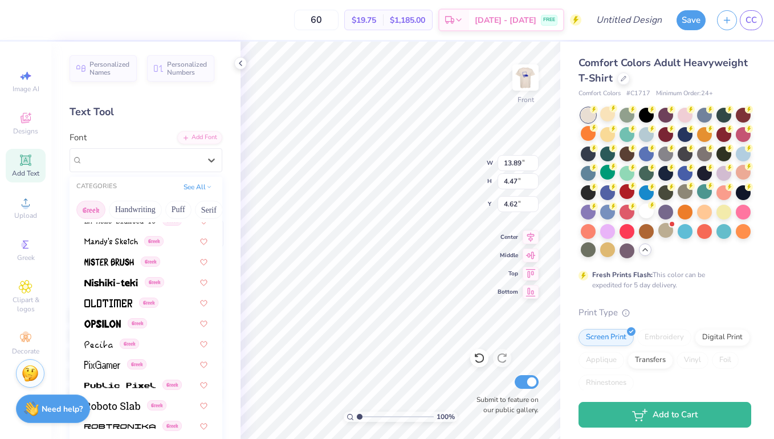
scroll to position [654, 0]
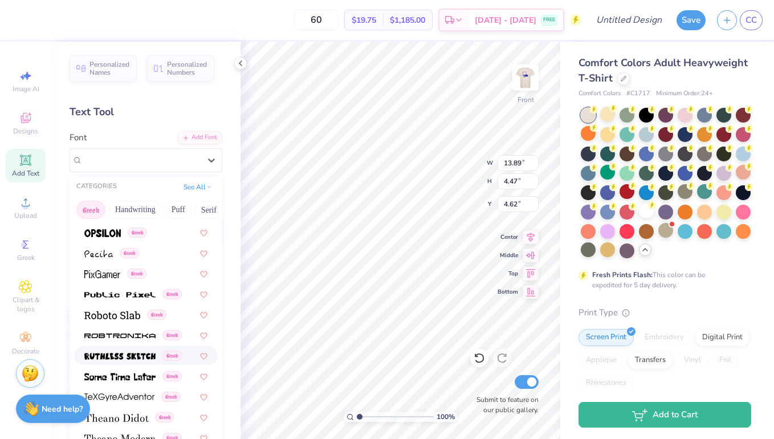
click at [133, 361] on span at bounding box center [119, 355] width 71 height 12
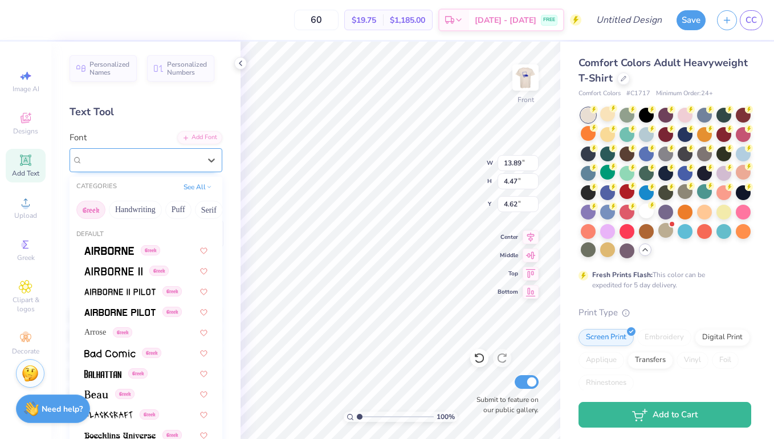
click at [163, 160] on div "Ruthless Sketch Greek" at bounding box center [141, 160] width 120 height 18
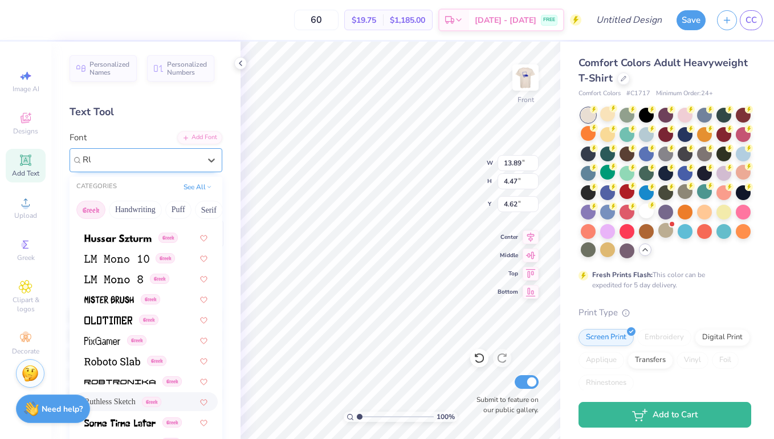
scroll to position [0, 0]
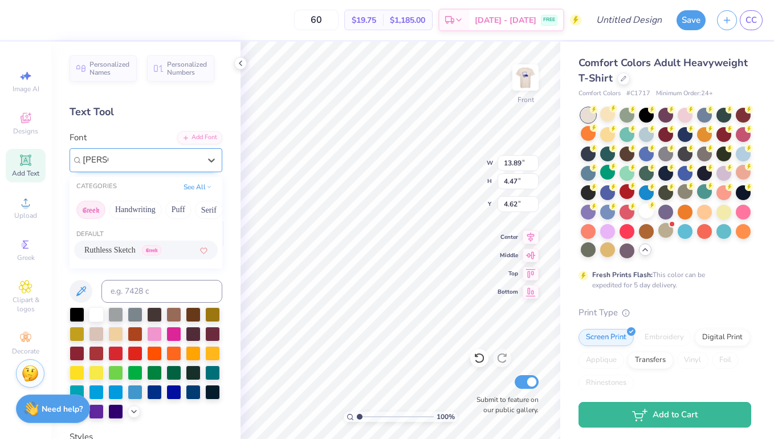
click at [136, 247] on span "Ruthless Sketch" at bounding box center [109, 250] width 51 height 12
type input "[PERSON_NAME]"
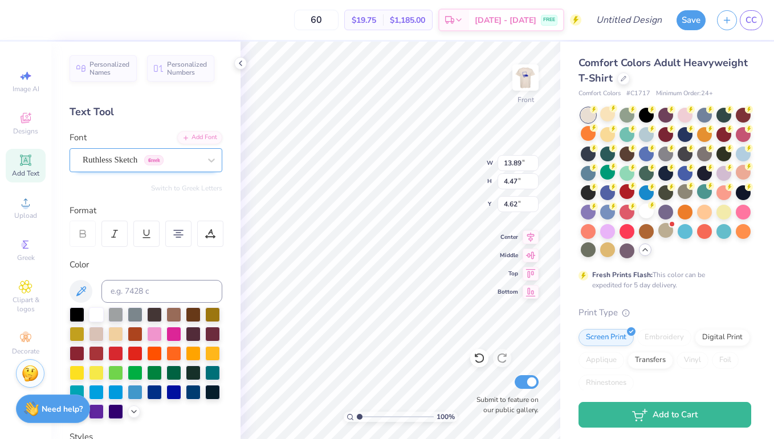
scroll to position [1, 1]
type input "2.59"
type input "10.41"
type input "5.65"
type input "8.66"
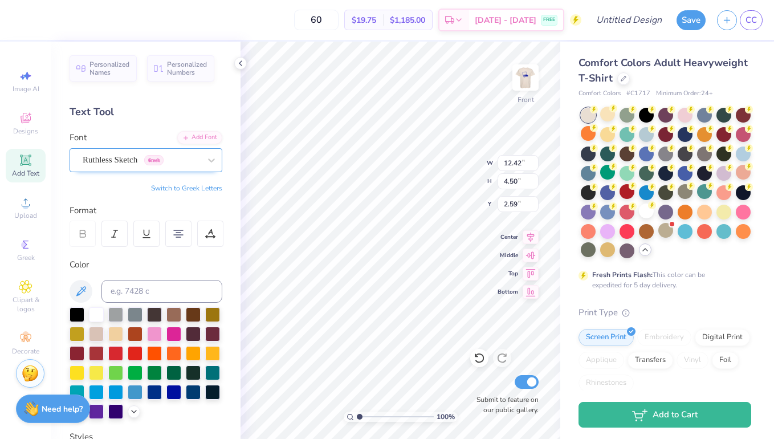
type input "5.05"
click at [193, 159] on div "Ruthless Sketch Greek" at bounding box center [141, 160] width 120 height 18
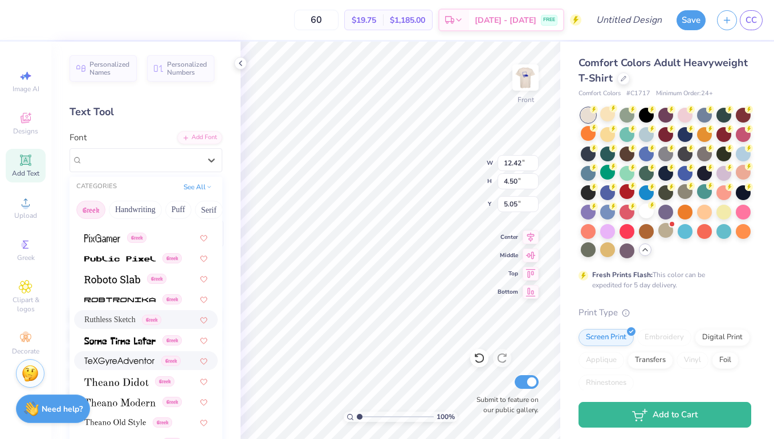
scroll to position [15, 0]
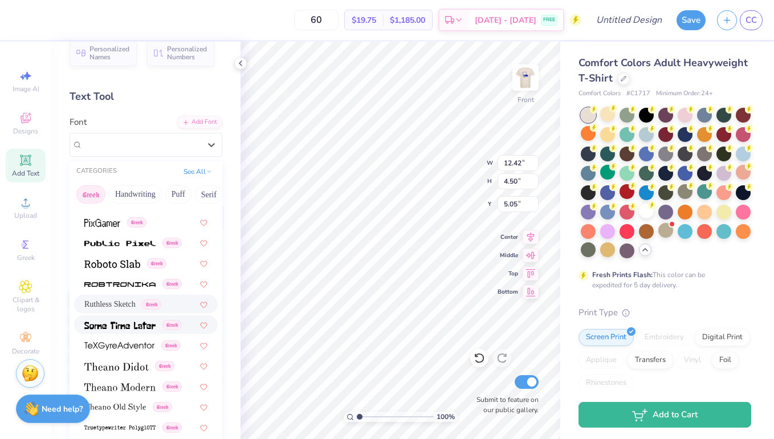
click at [146, 327] on img at bounding box center [119, 325] width 71 height 8
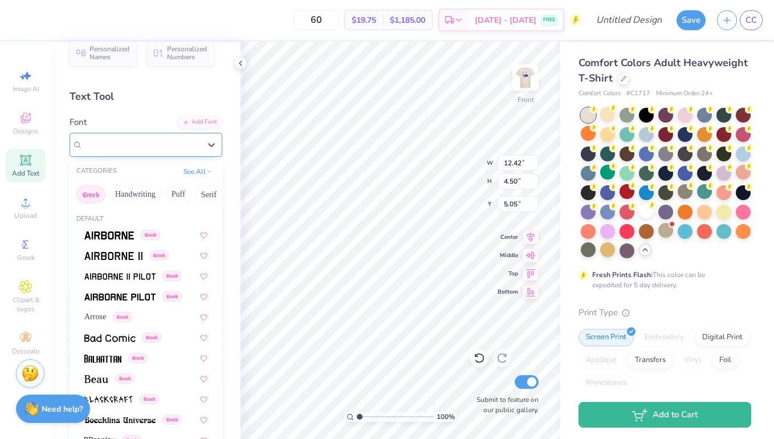
click at [155, 149] on div "Some Time Later Greek" at bounding box center [141, 145] width 120 height 18
click at [201, 138] on div at bounding box center [211, 144] width 21 height 21
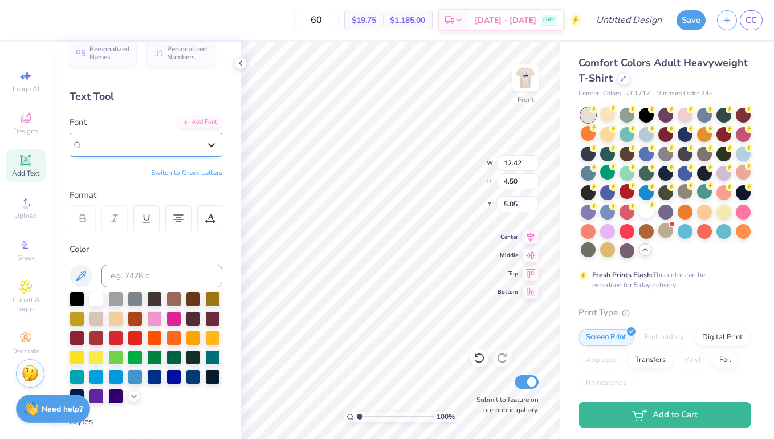
click at [213, 134] on div at bounding box center [211, 144] width 21 height 21
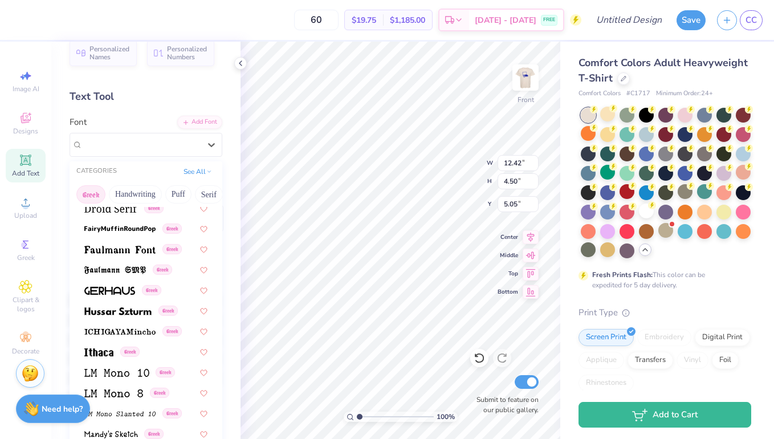
scroll to position [448, 0]
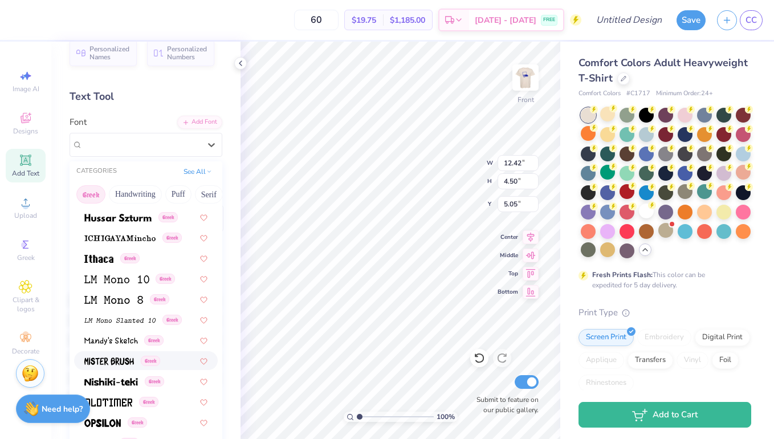
click at [148, 363] on span "Greek" at bounding box center [150, 361] width 19 height 10
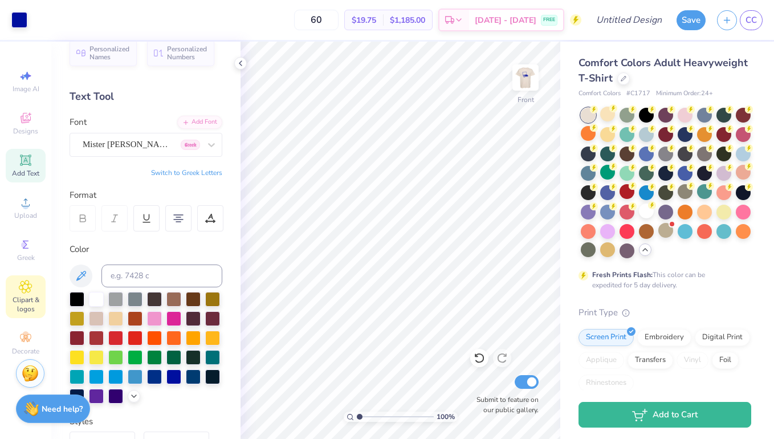
click at [30, 297] on span "Clipart & logos" at bounding box center [26, 304] width 40 height 18
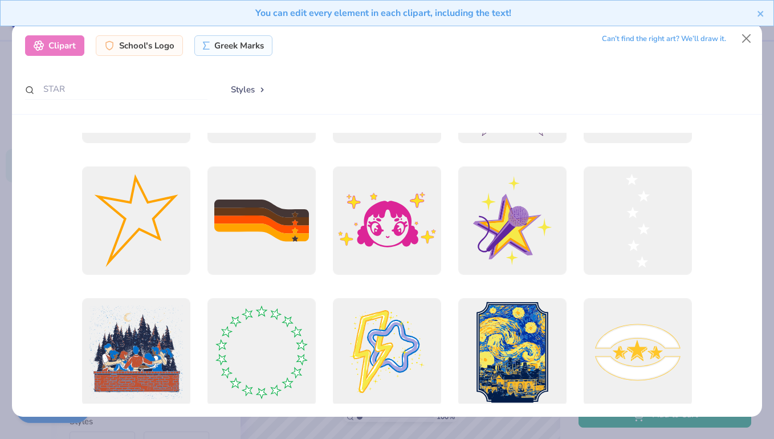
scroll to position [634, 0]
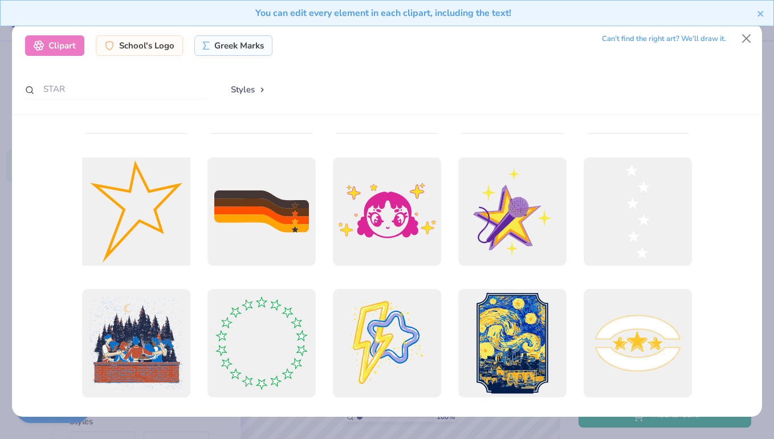
drag, startPoint x: 129, startPoint y: 208, endPoint x: 152, endPoint y: 231, distance: 32.6
click at [152, 231] on div at bounding box center [136, 211] width 119 height 119
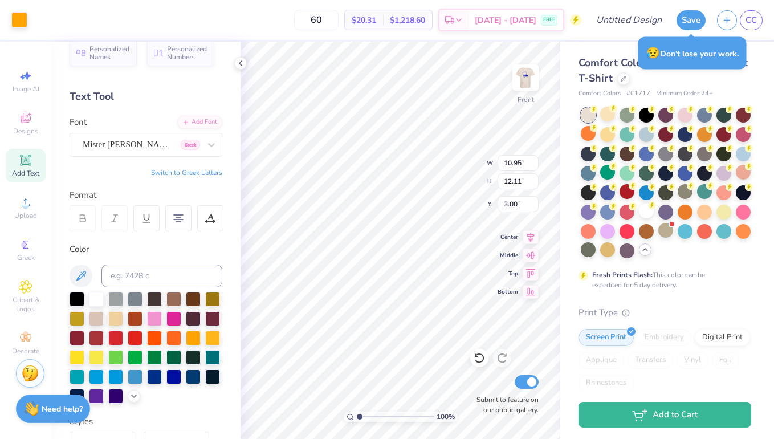
type input "10.95"
type input "12.11"
type input "1.25"
click at [97, 373] on div at bounding box center [96, 375] width 15 height 15
